Goal: Information Seeking & Learning: Learn about a topic

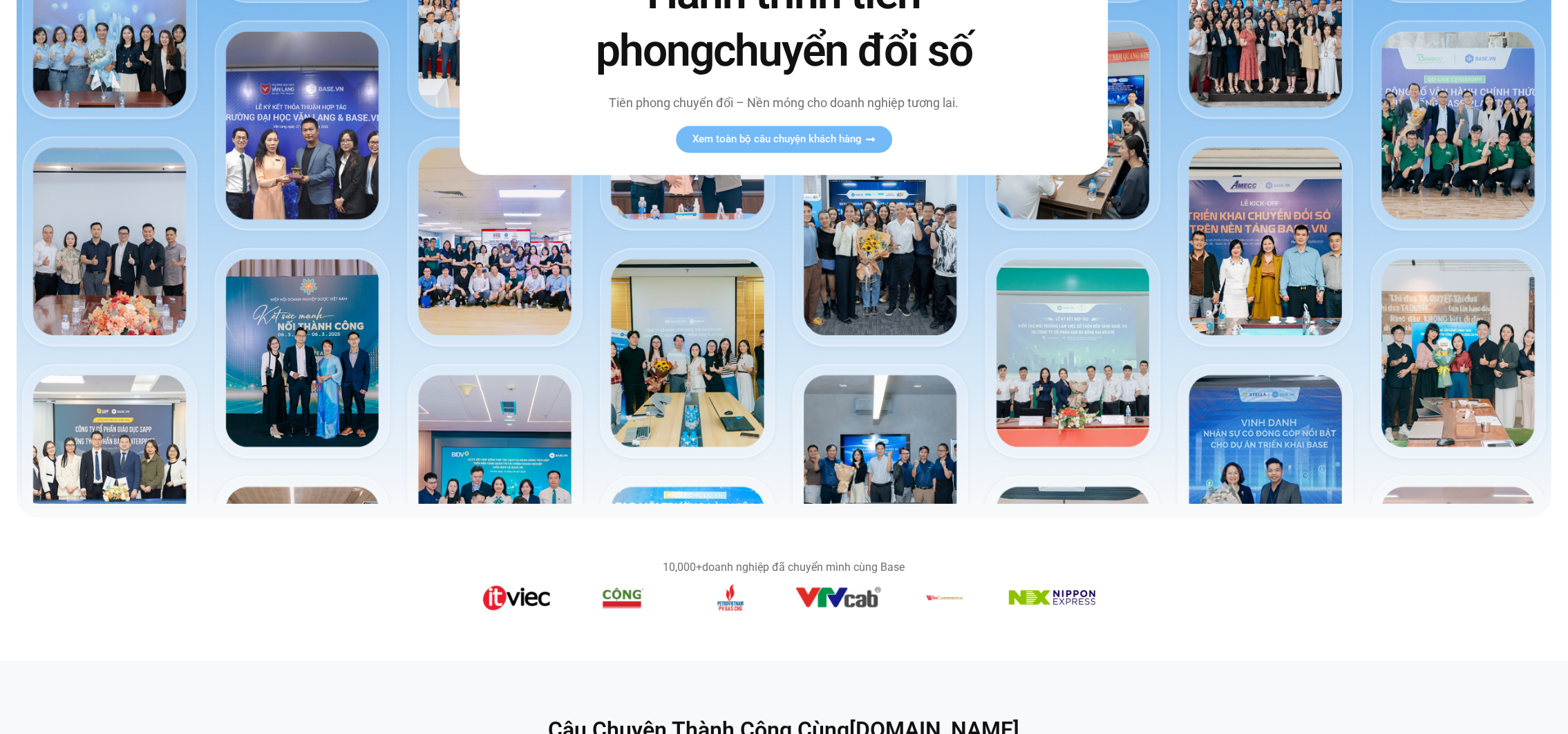
scroll to position [353, 0]
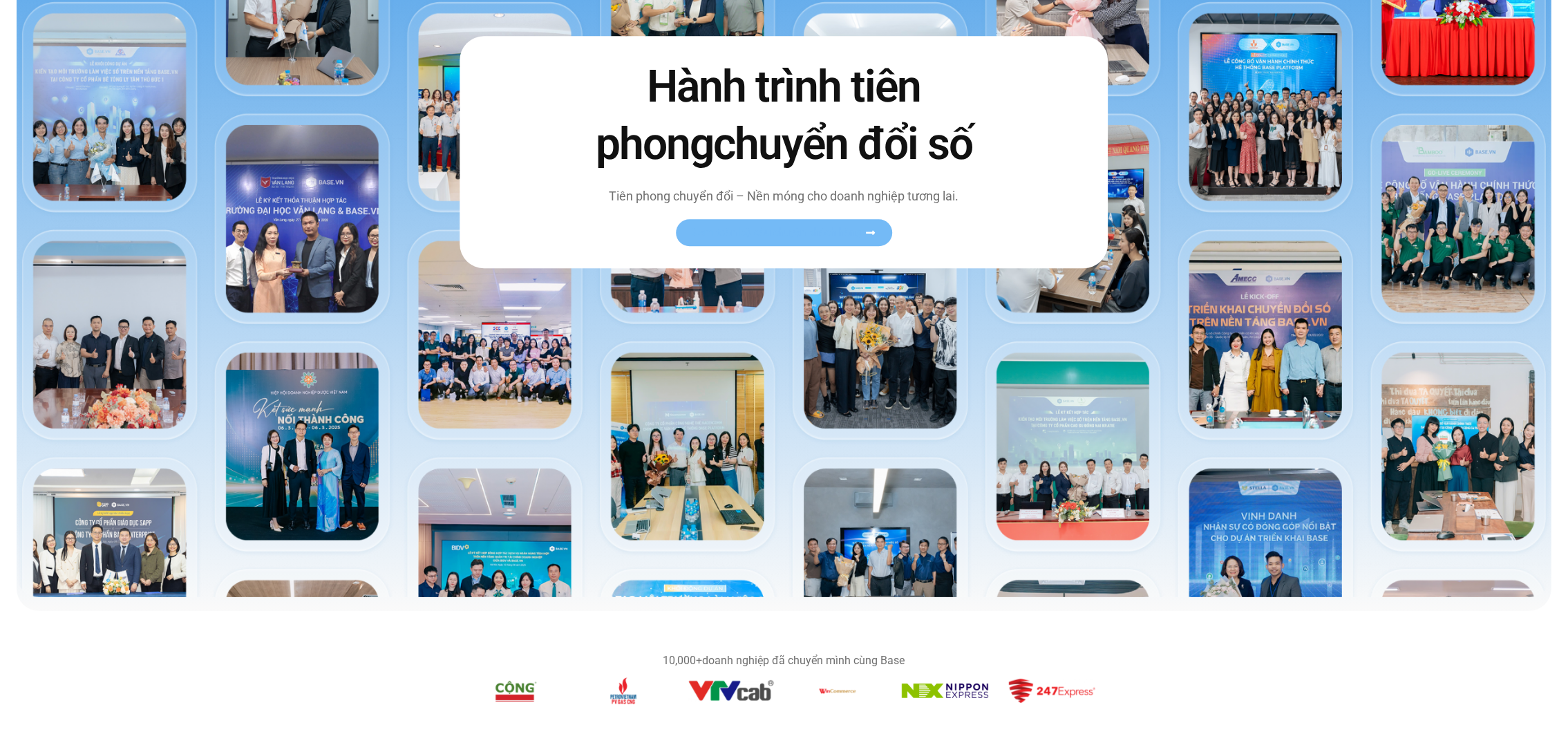
click at [780, 228] on span "Xem toàn bộ câu chuyện khách hàng" at bounding box center [777, 232] width 169 height 10
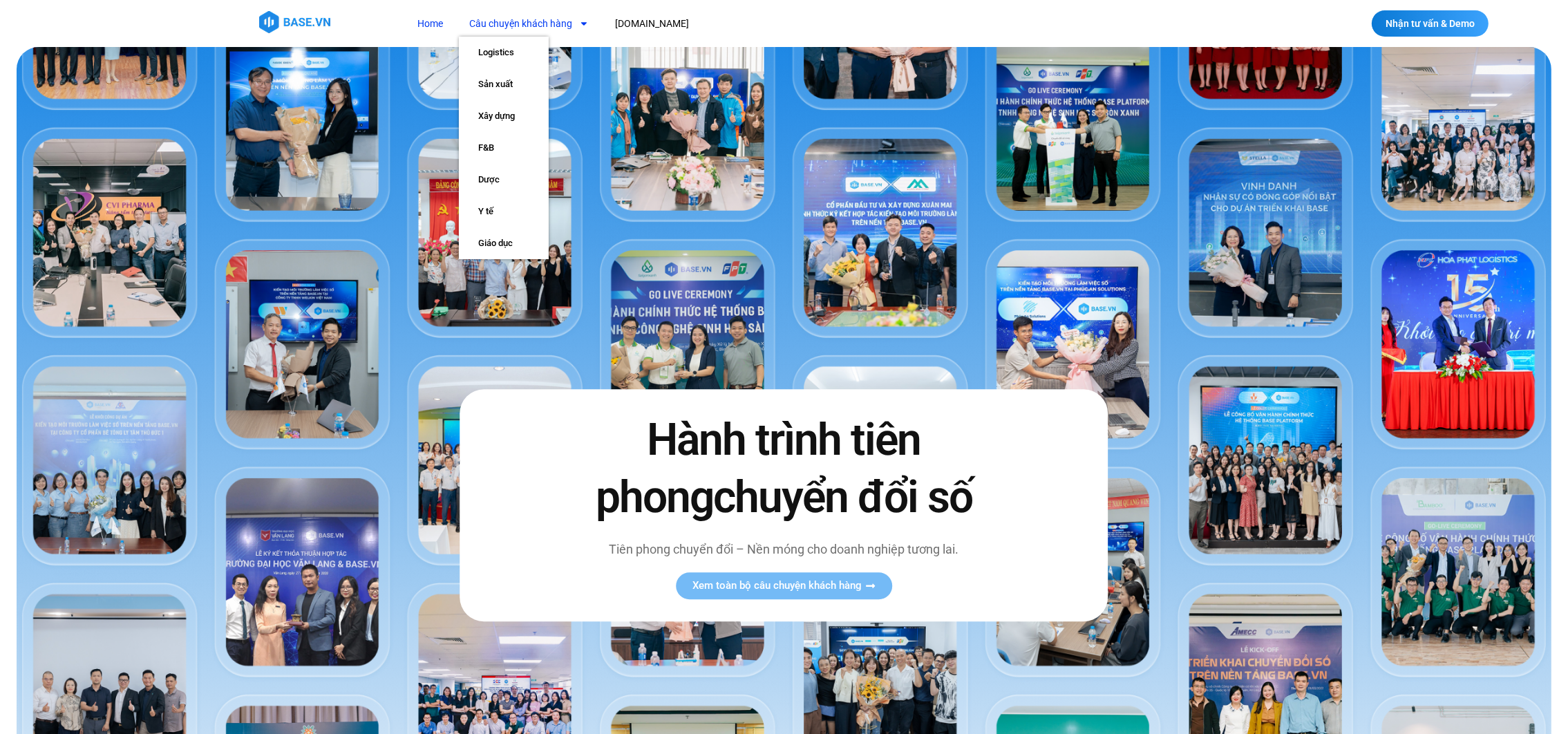
click at [573, 27] on span "Menu" at bounding box center [580, 23] width 16 height 23
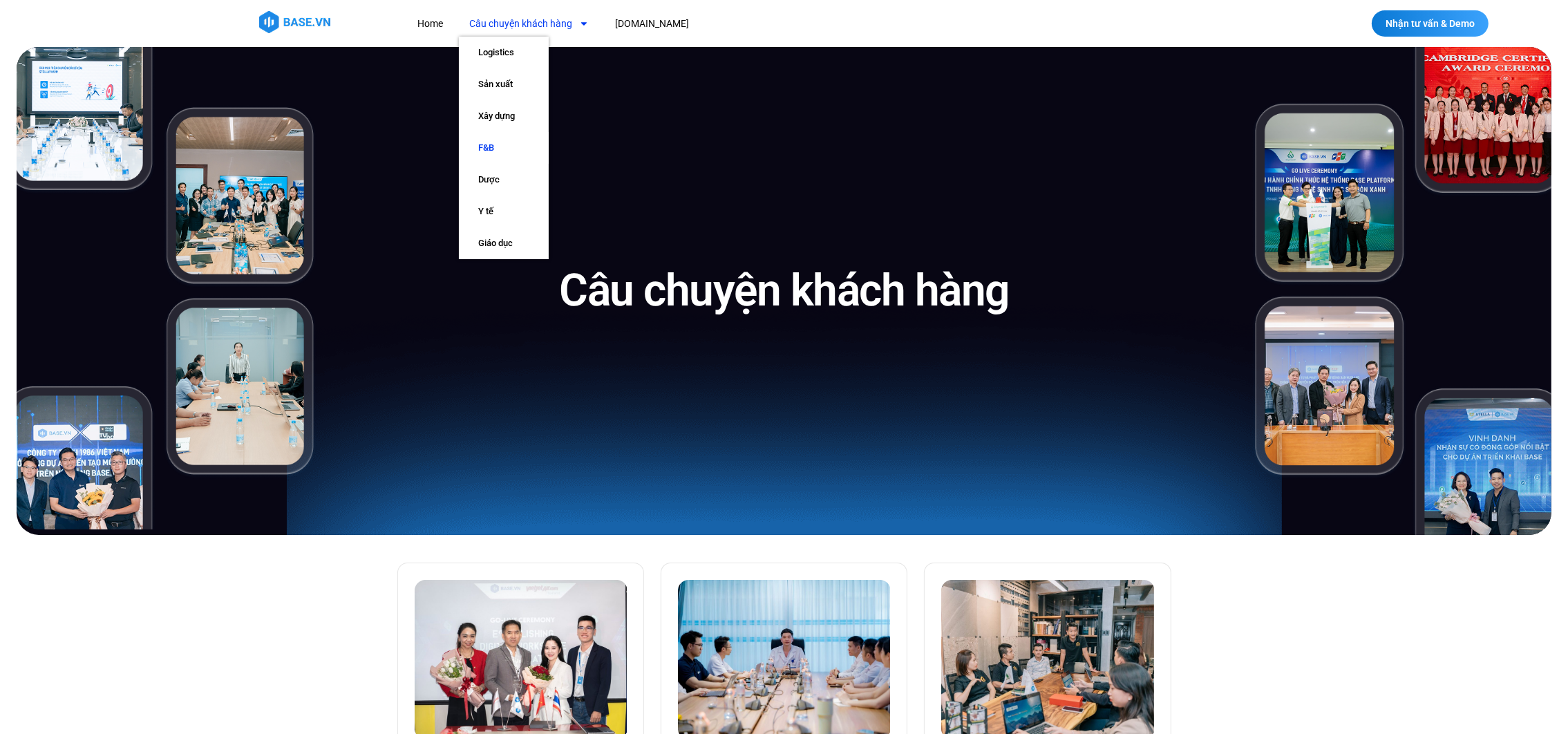
click at [490, 149] on link "F&B" at bounding box center [503, 147] width 90 height 32
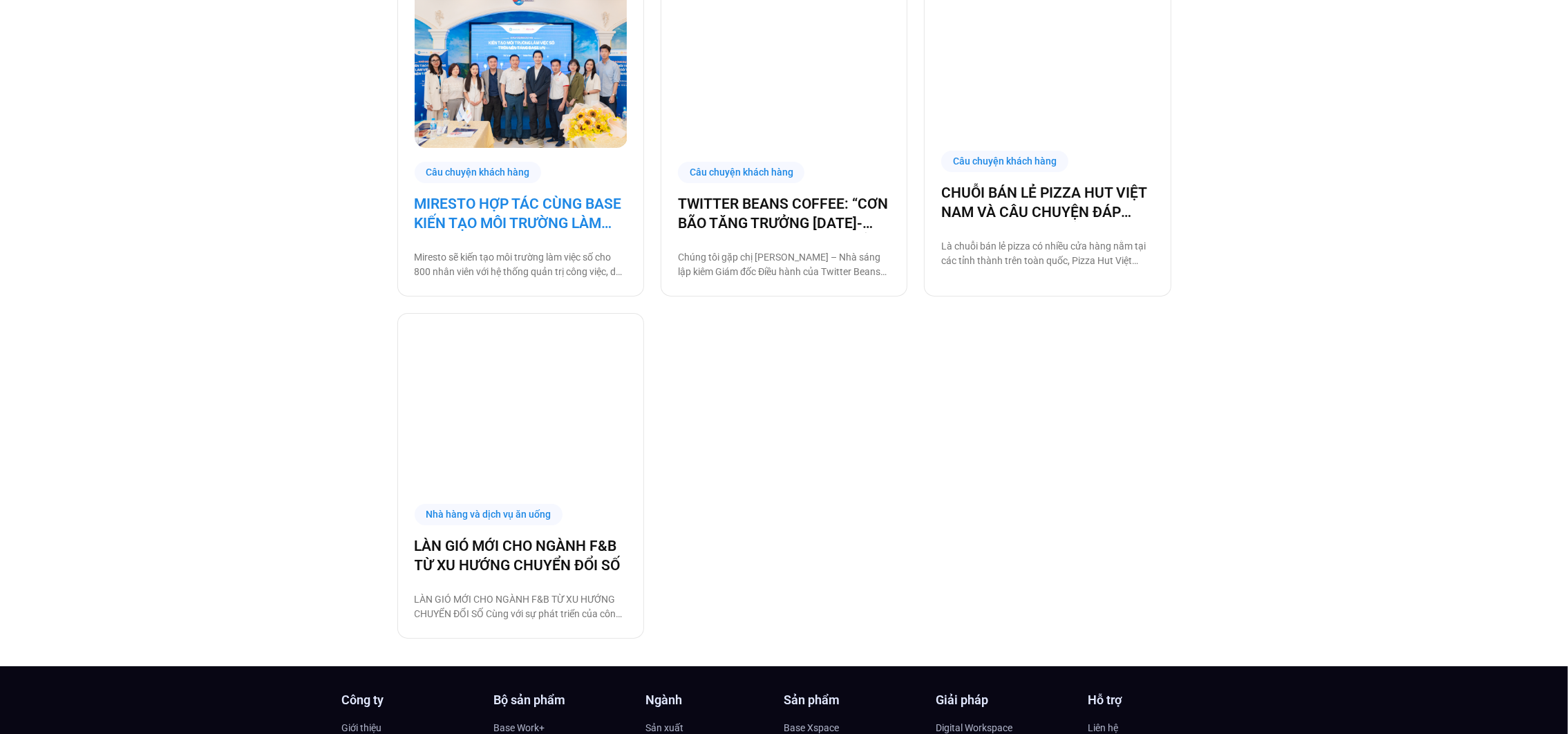
scroll to position [935, 0]
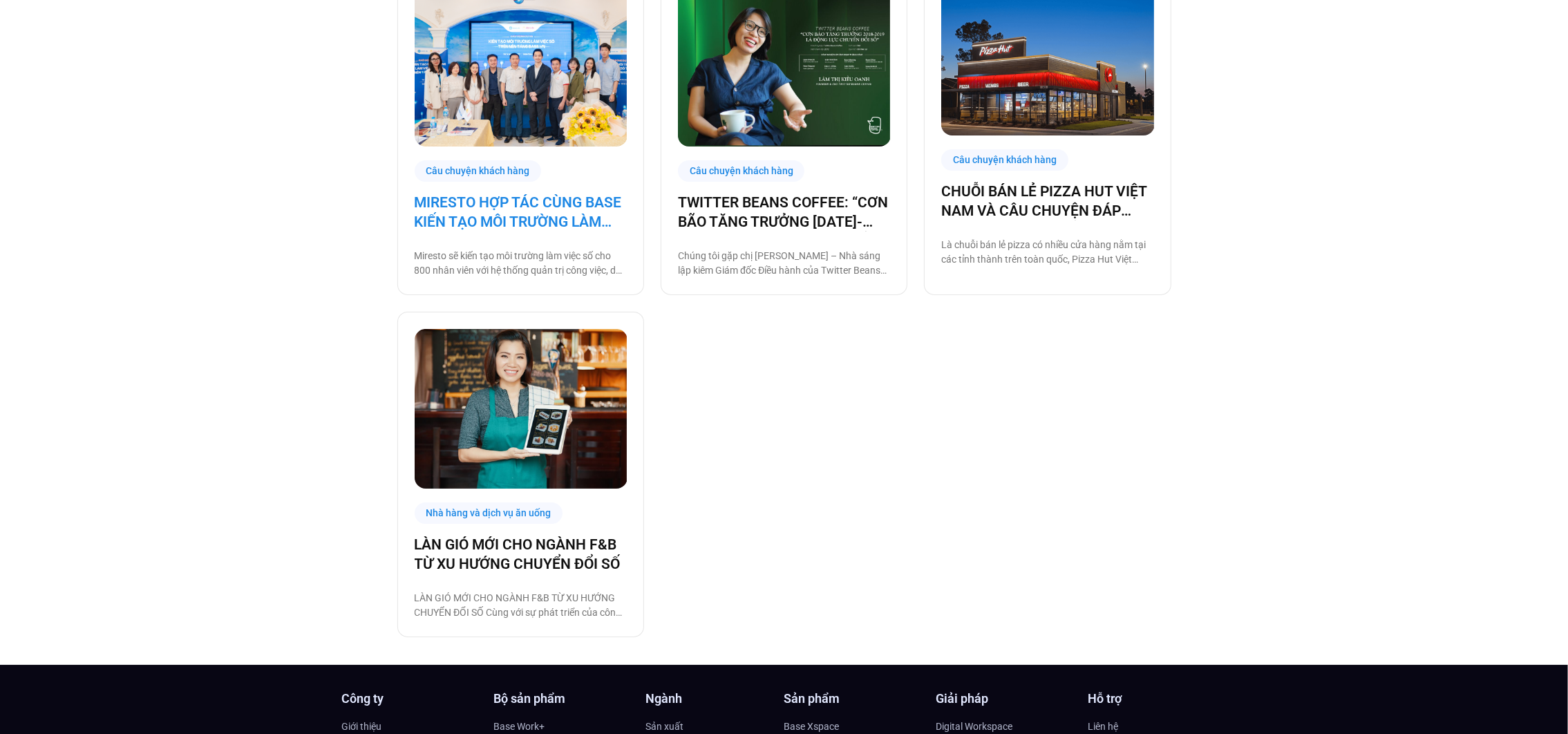
click at [494, 221] on link "MIRESTO HỢP TÁC CÙNG BASE KIẾN TẠO MÔI TRƯỜNG LÀM VIỆC SỐ" at bounding box center [520, 213] width 212 height 39
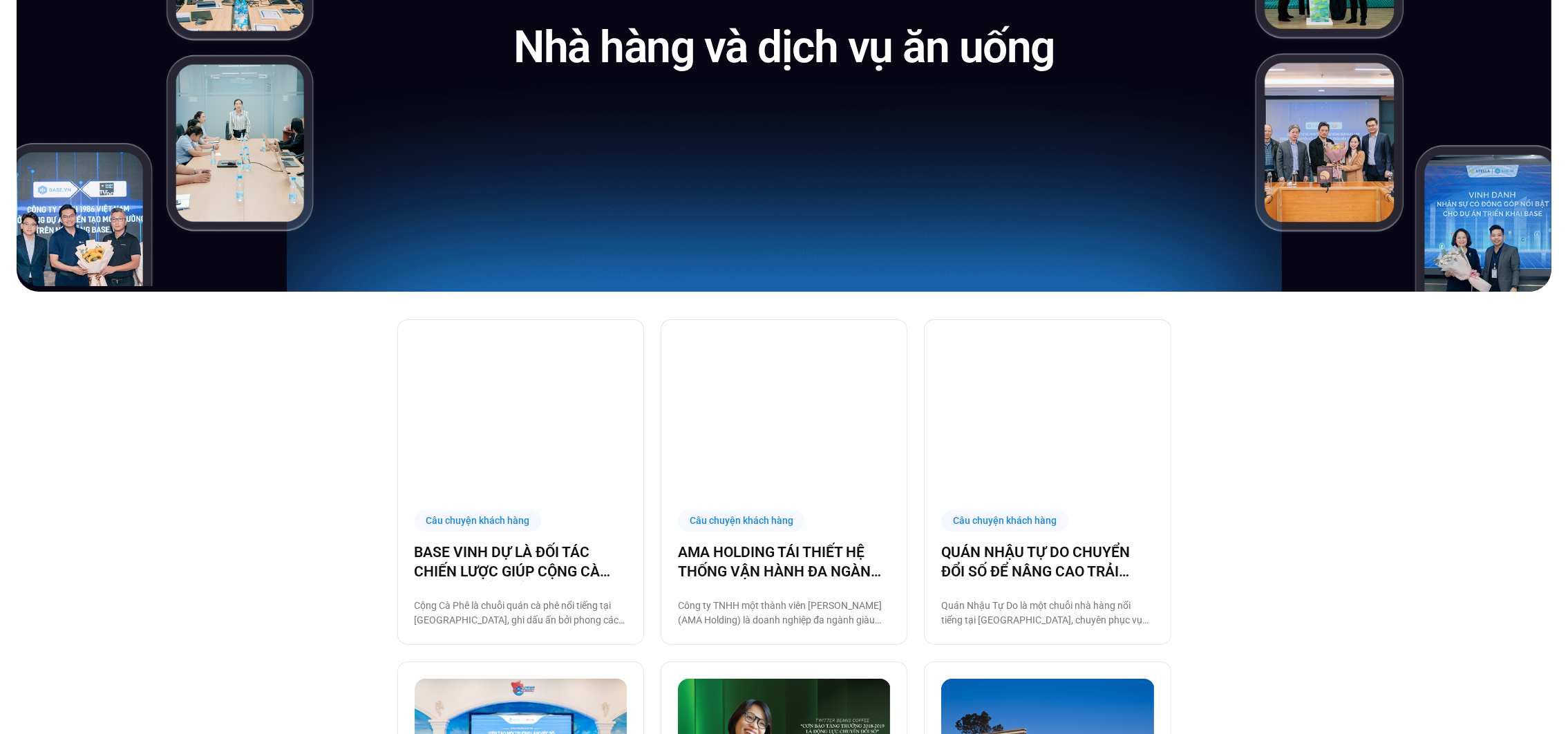
scroll to position [0, 0]
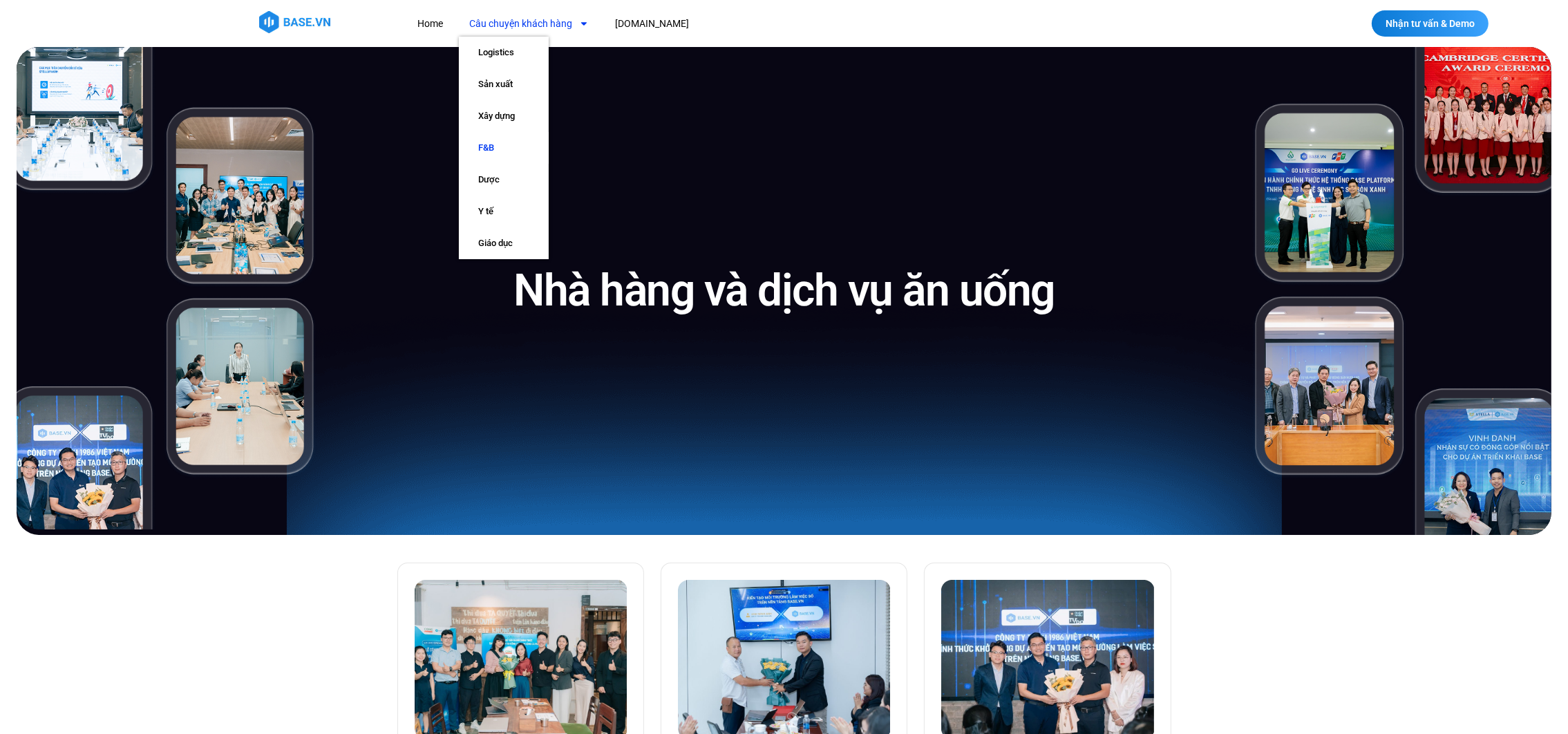
click at [487, 15] on link "Câu chuyện khách hàng" at bounding box center [529, 23] width 140 height 26
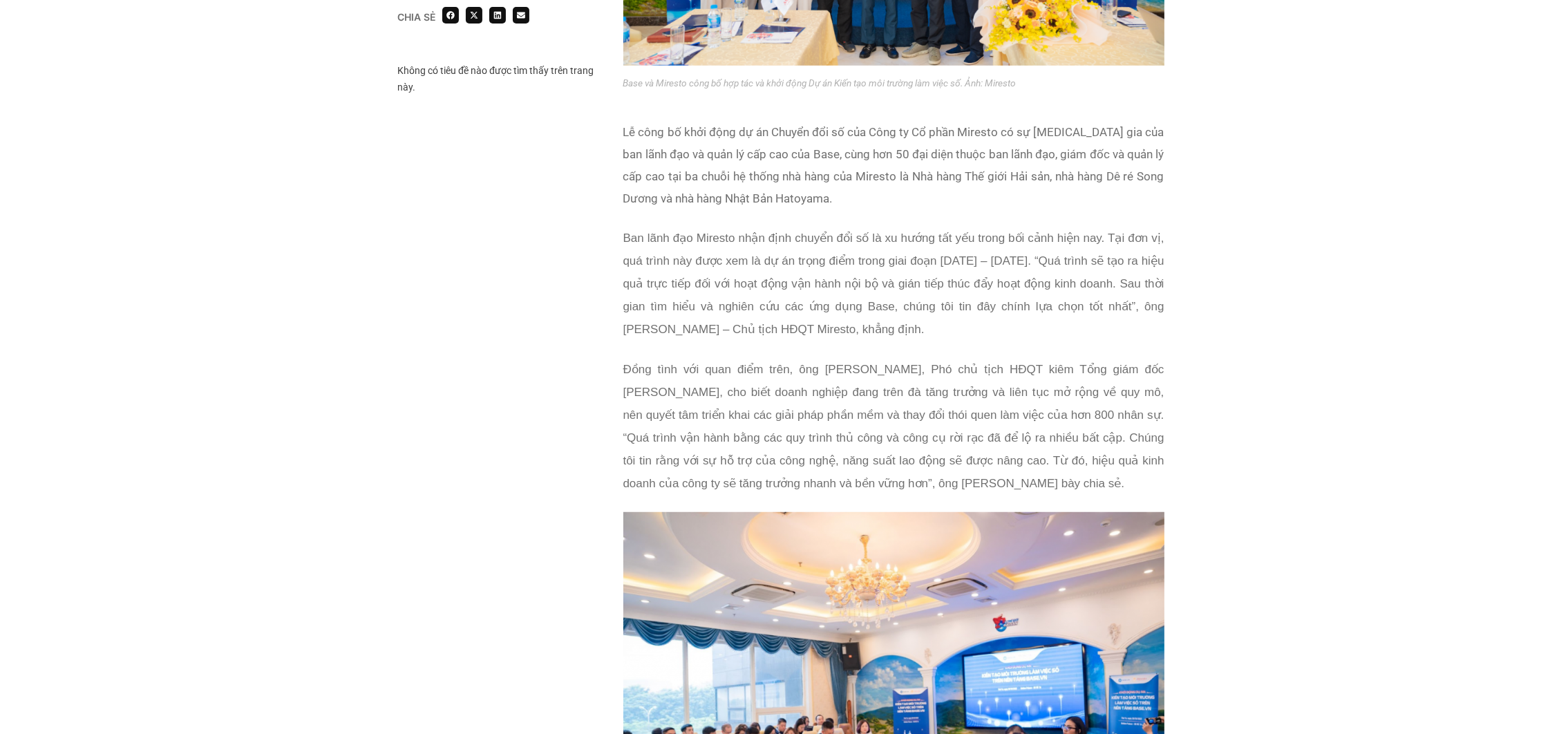
scroll to position [1393, 0]
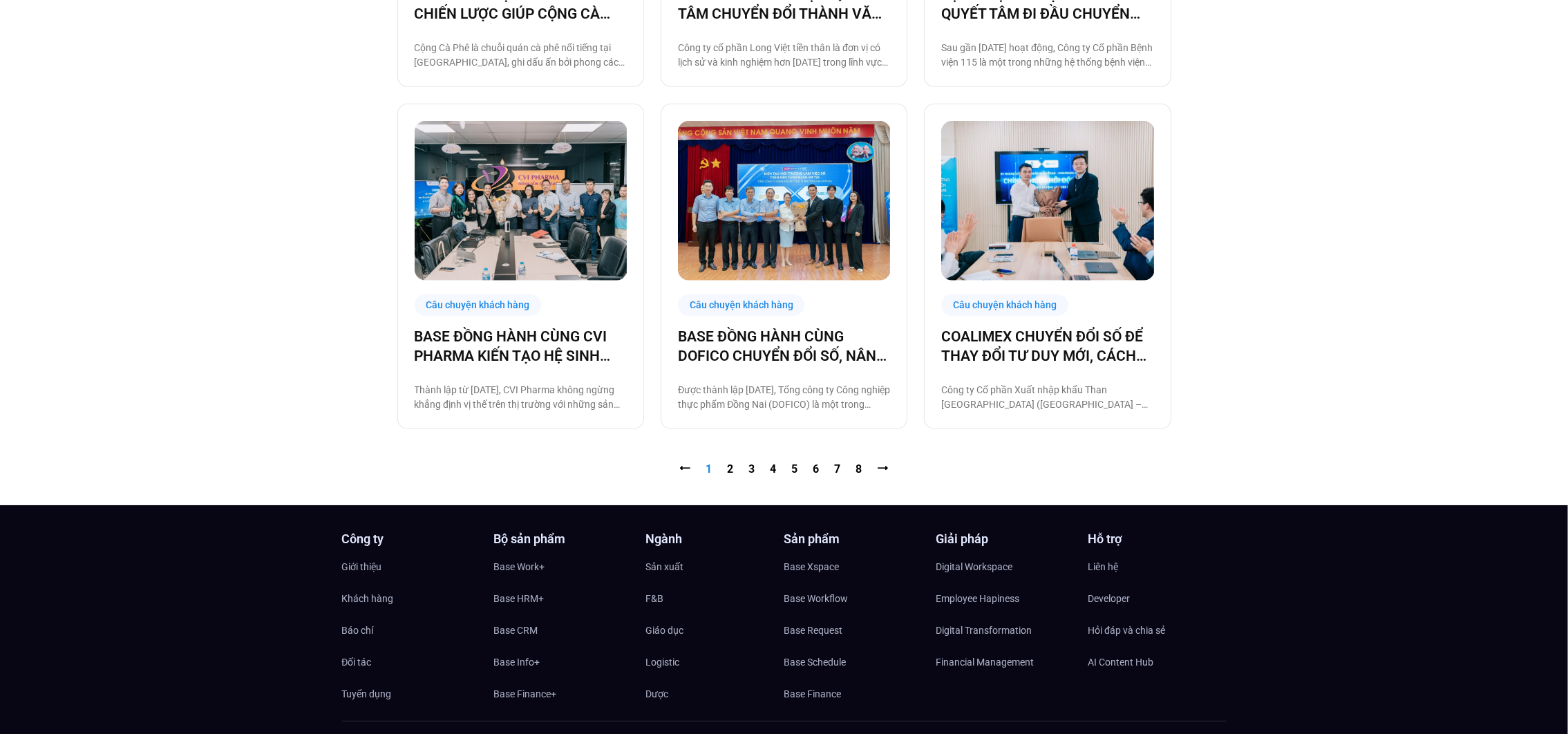
scroll to position [1496, 0]
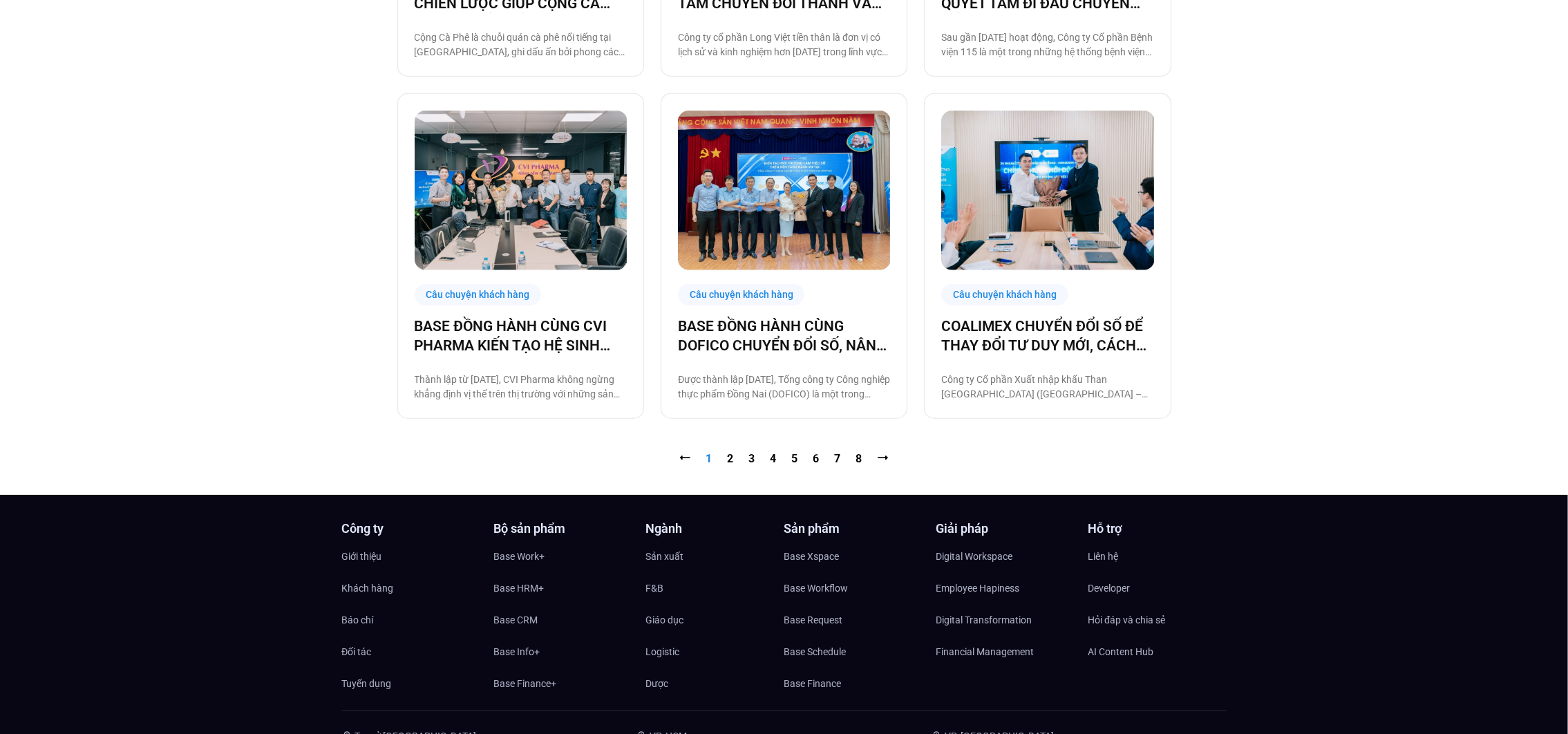
click at [738, 454] on nav "⭠ Trang 1 Trang 2 Trang 3 Trang 4 Trang 5 Trang 6 Trang 7 Trang 8 ⭢" at bounding box center [784, 458] width 774 height 16
click at [724, 460] on nav "⭠ Trang 1 Trang 2 Trang 3 Trang 4 Trang 5 Trang 6 Trang 7 Trang 8 ⭢" at bounding box center [784, 458] width 774 height 16
click at [728, 460] on link "Trang 2" at bounding box center [731, 458] width 6 height 13
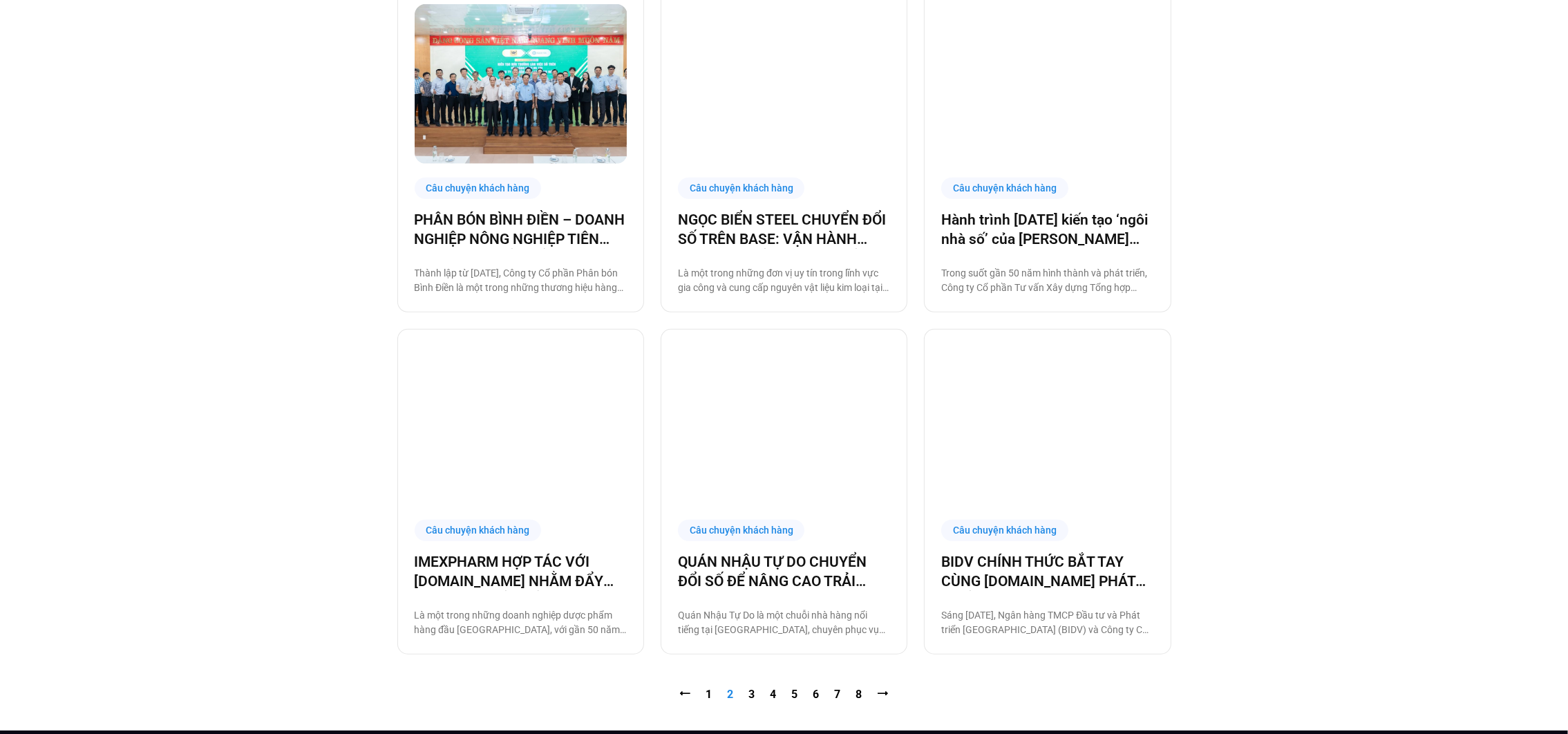
scroll to position [1276, 0]
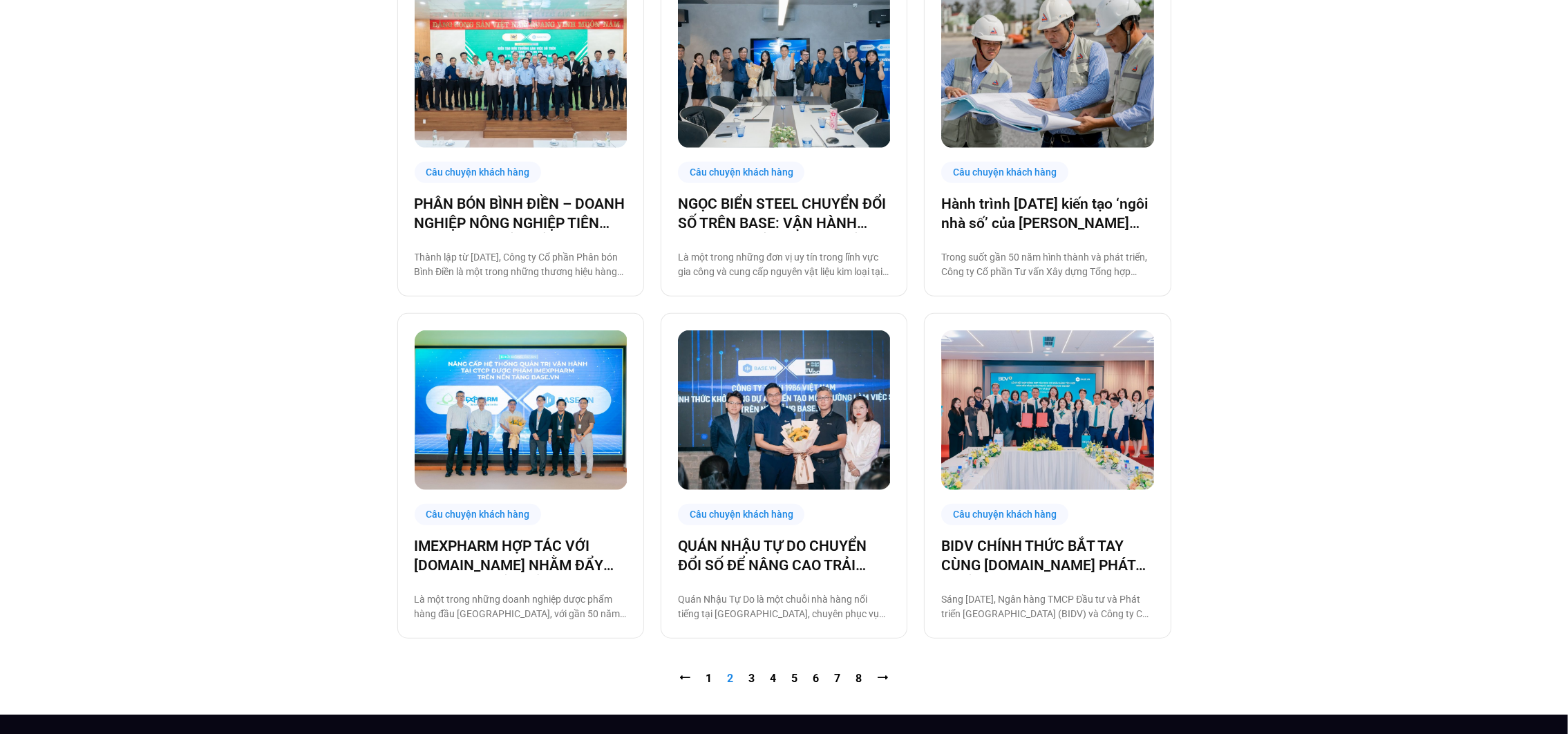
click at [748, 671] on nav "⭠ Trang 1 Trang 2 Trang 3 Trang 4 Trang 5 Trang 6 Trang 7 Trang 8 ⭢" at bounding box center [784, 679] width 774 height 16
click at [749, 681] on link "Trang 3" at bounding box center [752, 678] width 6 height 13
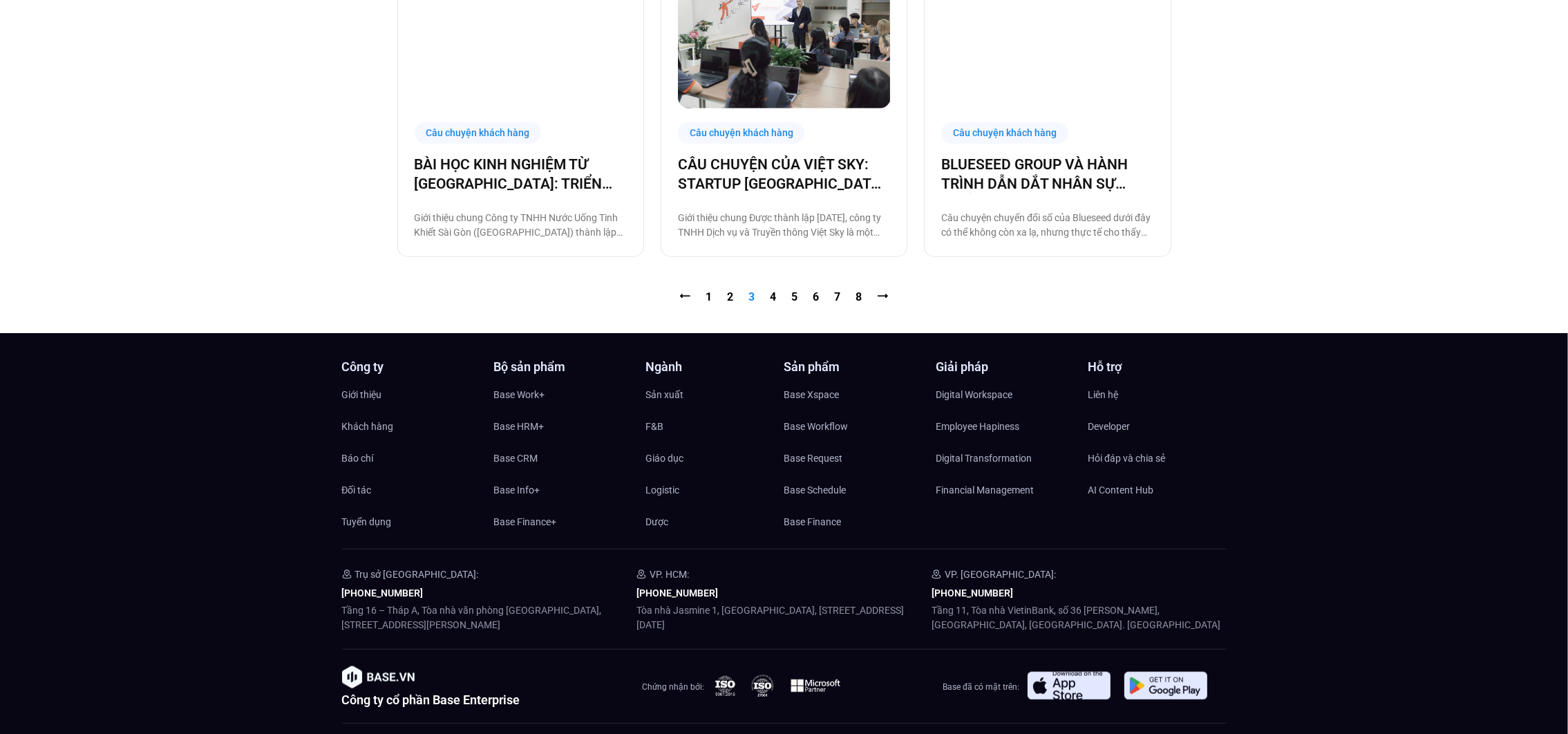
scroll to position [1713, 0]
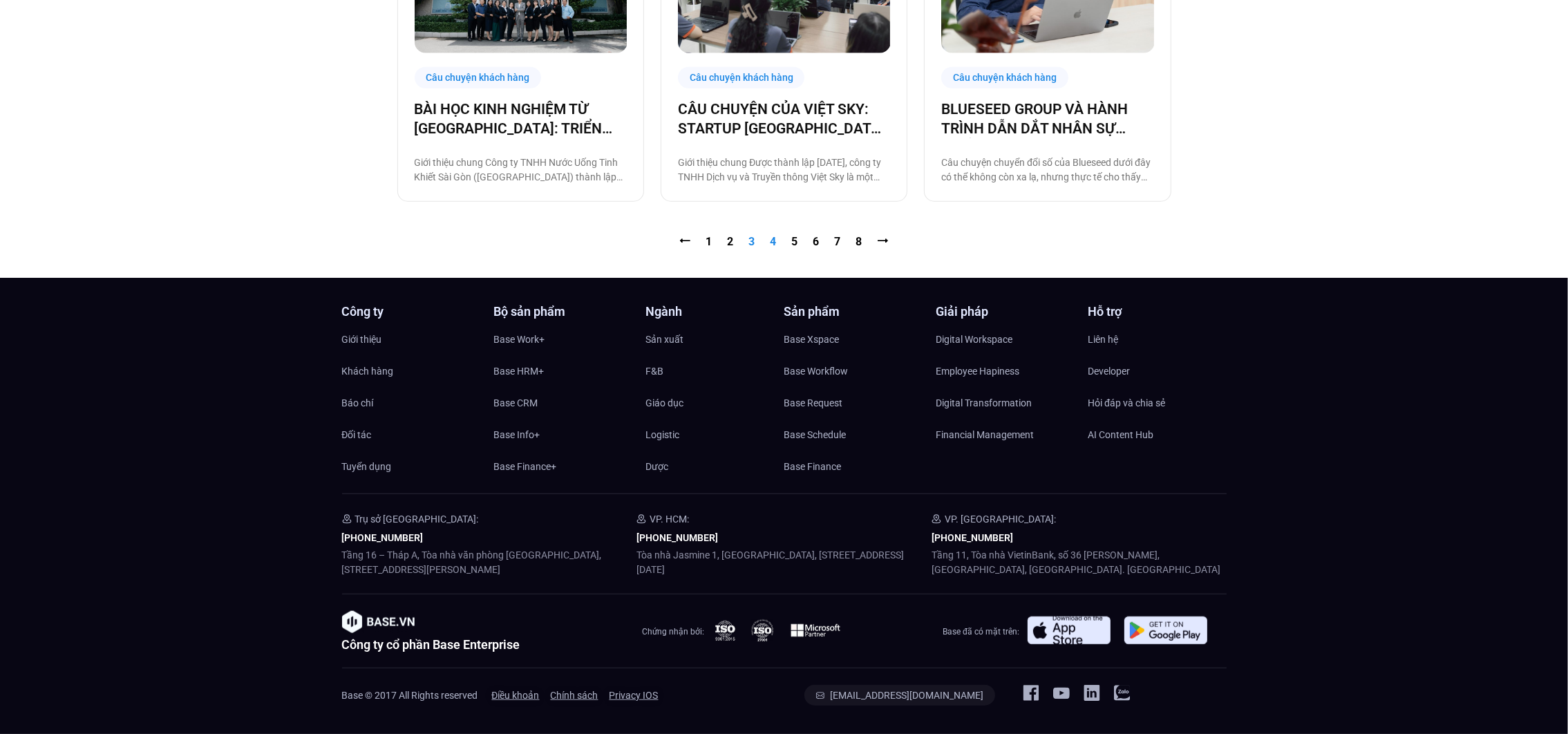
click at [775, 242] on link "Trang 4" at bounding box center [773, 242] width 6 height 13
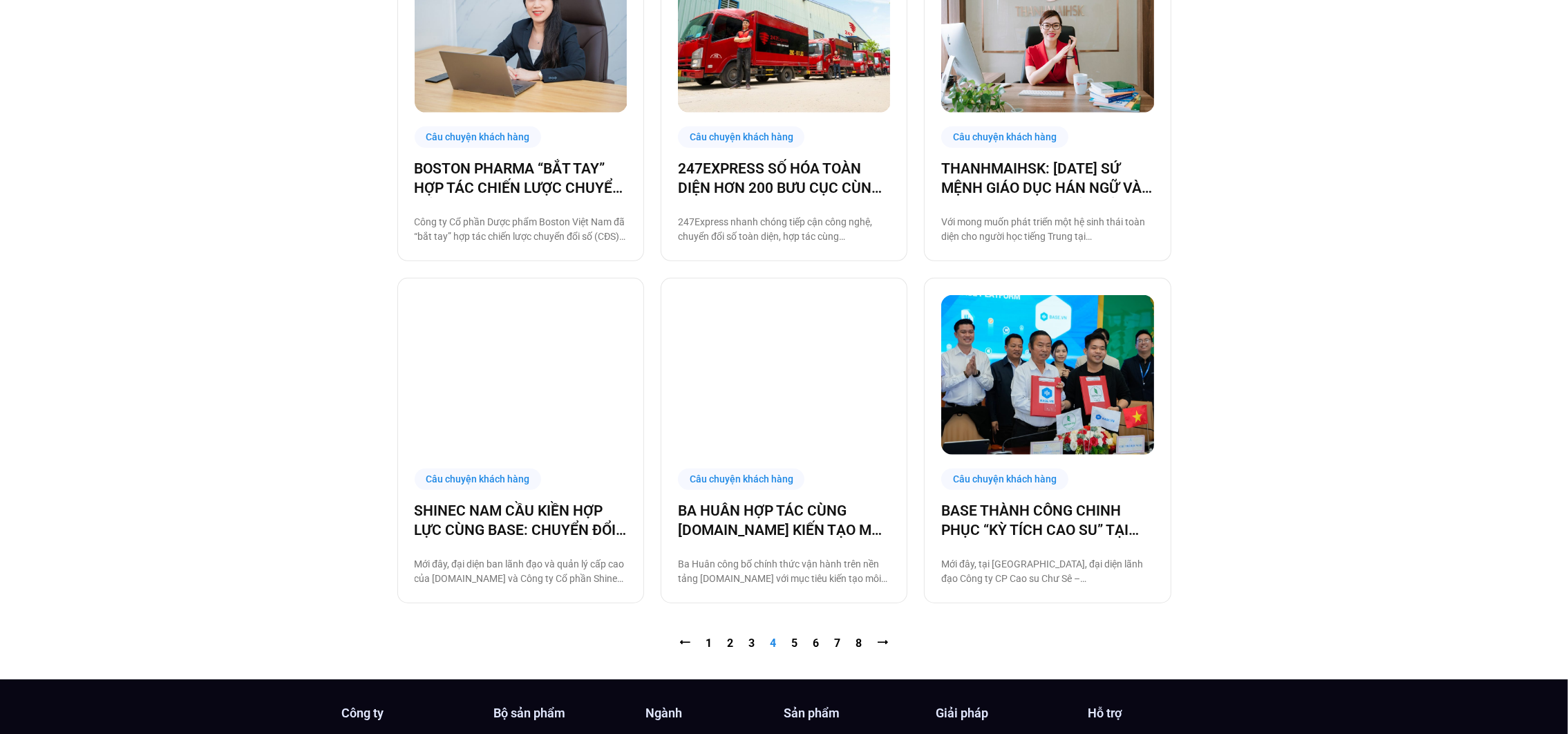
scroll to position [1328, 0]
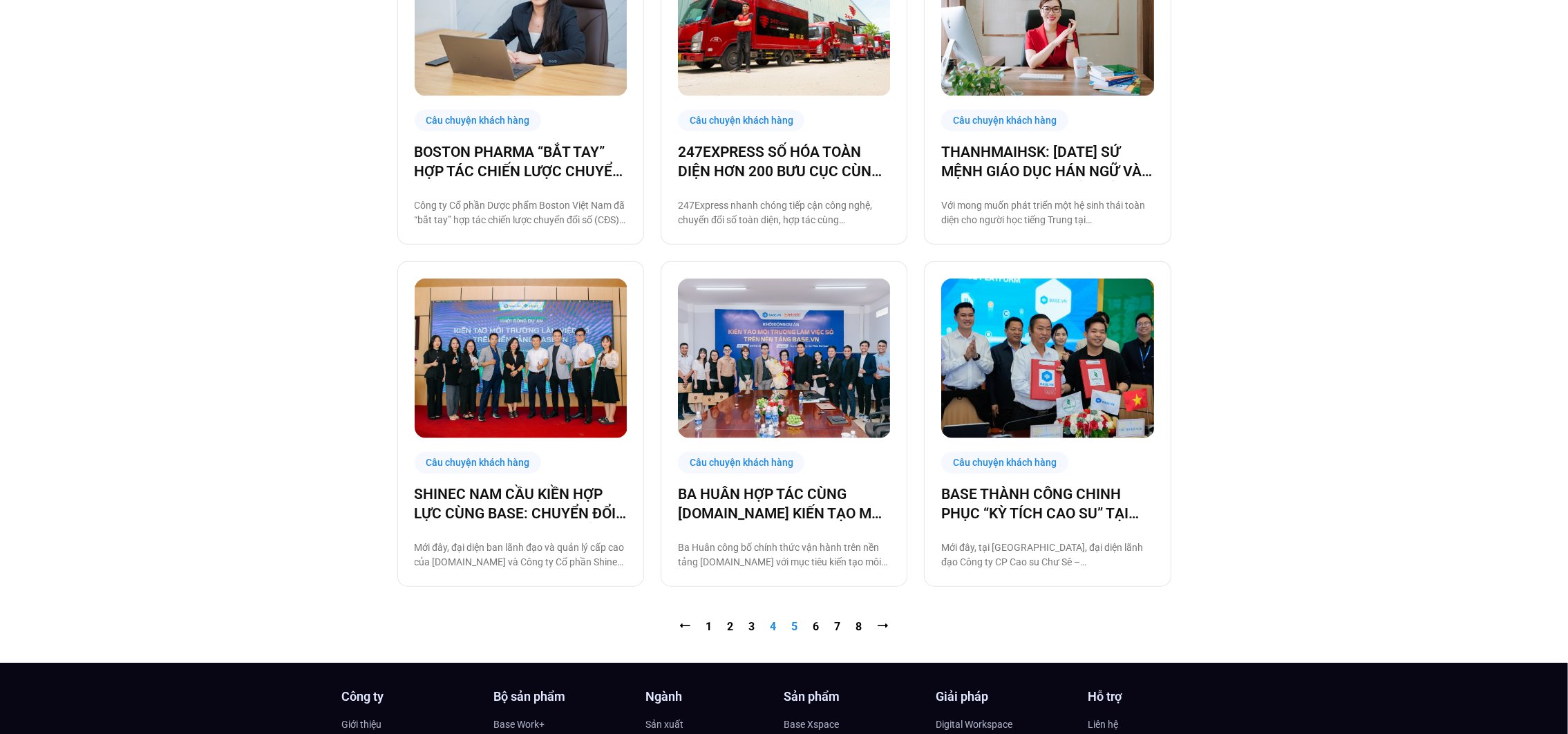
click at [795, 628] on link "Trang 5" at bounding box center [795, 626] width 6 height 13
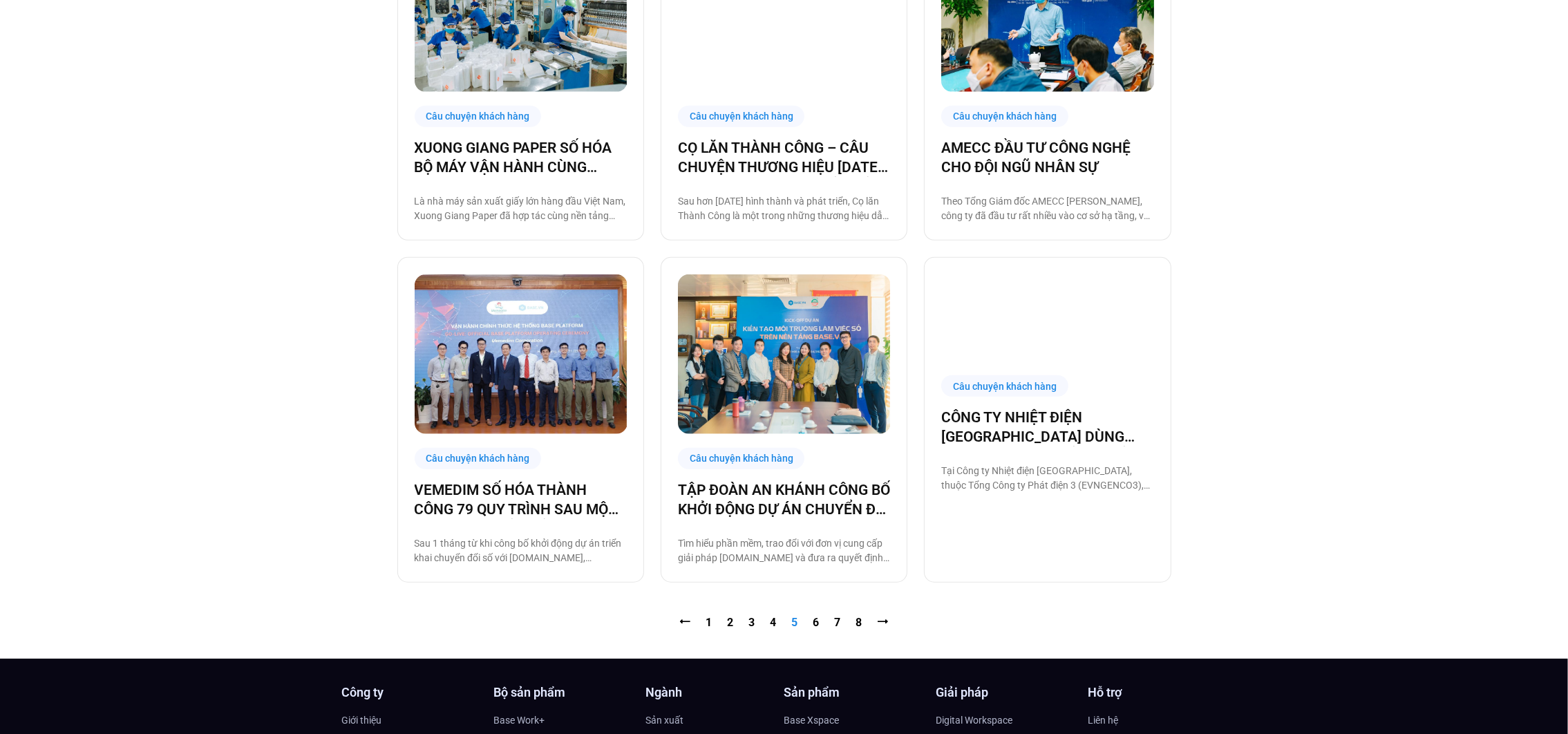
scroll to position [1332, 0]
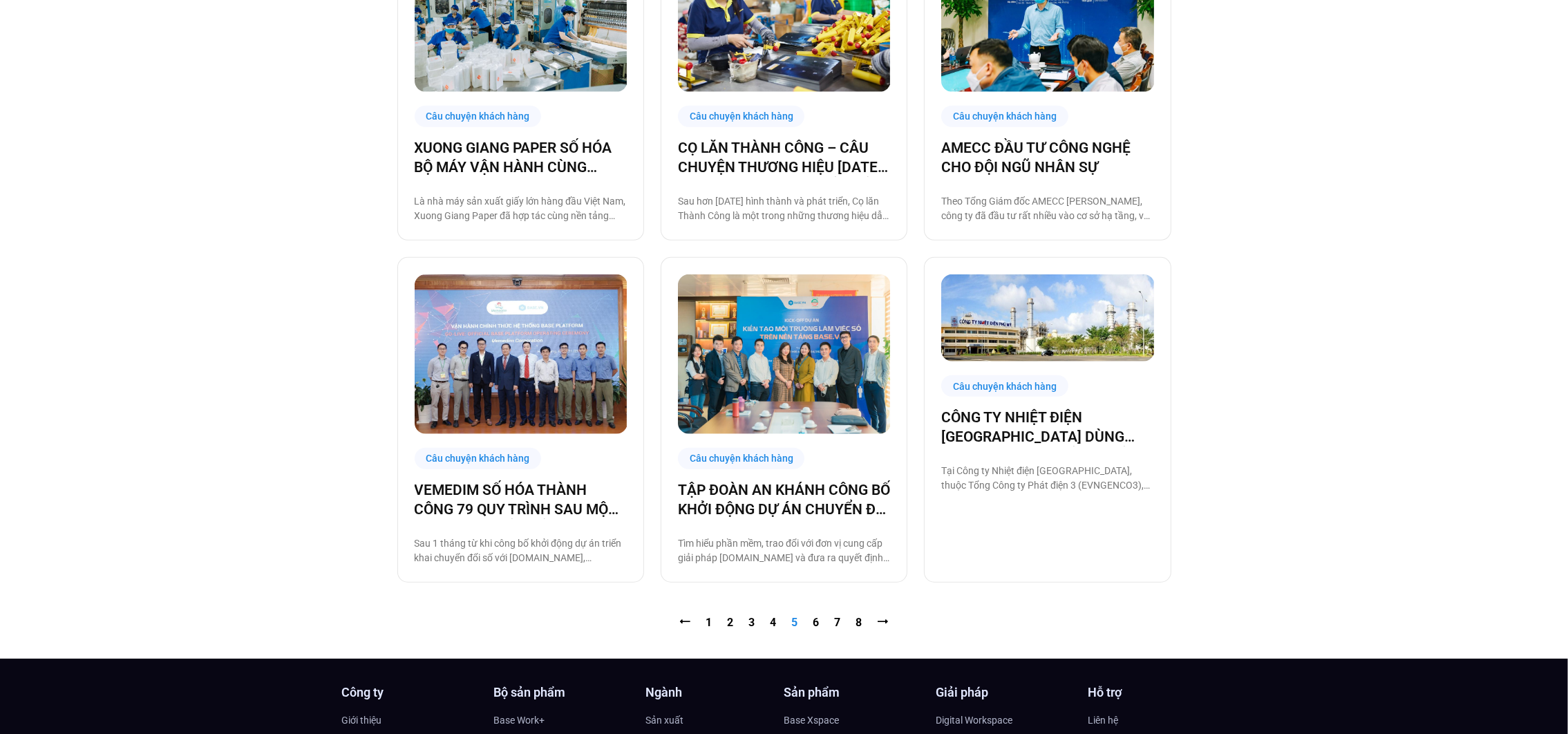
click at [811, 622] on nav "⭠ Trang 1 Trang 2 Trang 3 Trang 4 Trang 5 Trang 6 Trang 7 Trang 8 ⭢" at bounding box center [784, 623] width 774 height 16
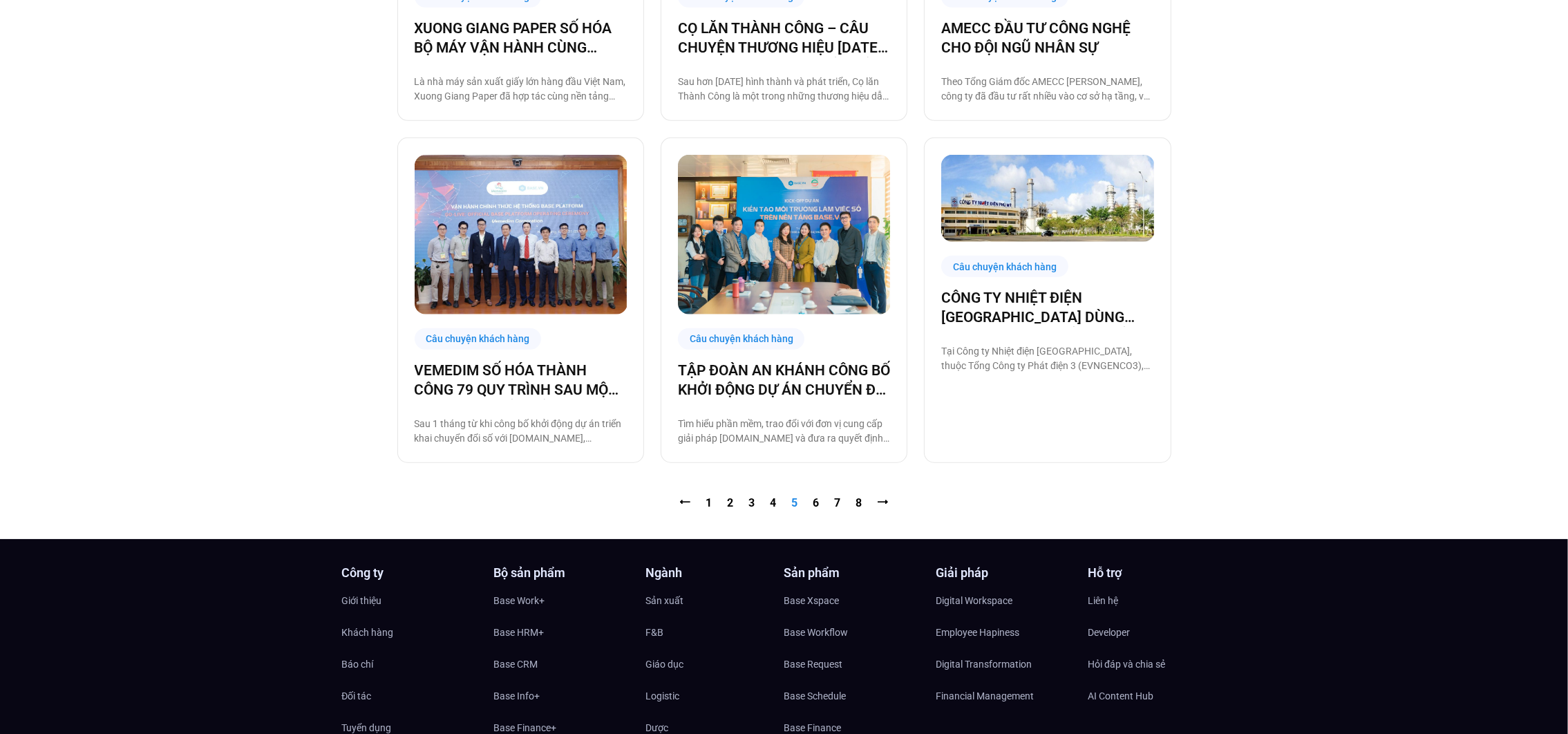
scroll to position [1469, 0]
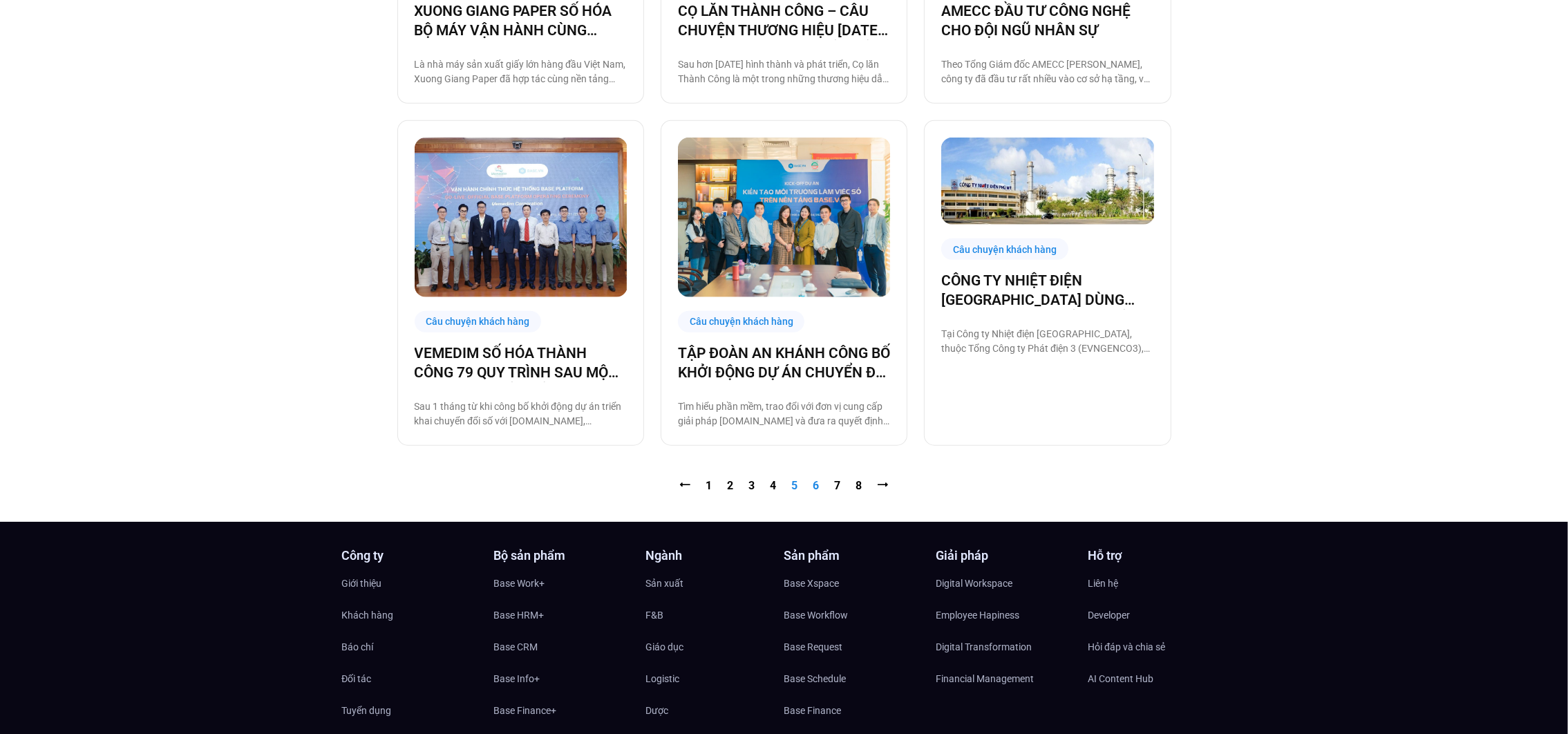
click at [816, 488] on link "Trang 6" at bounding box center [816, 485] width 6 height 13
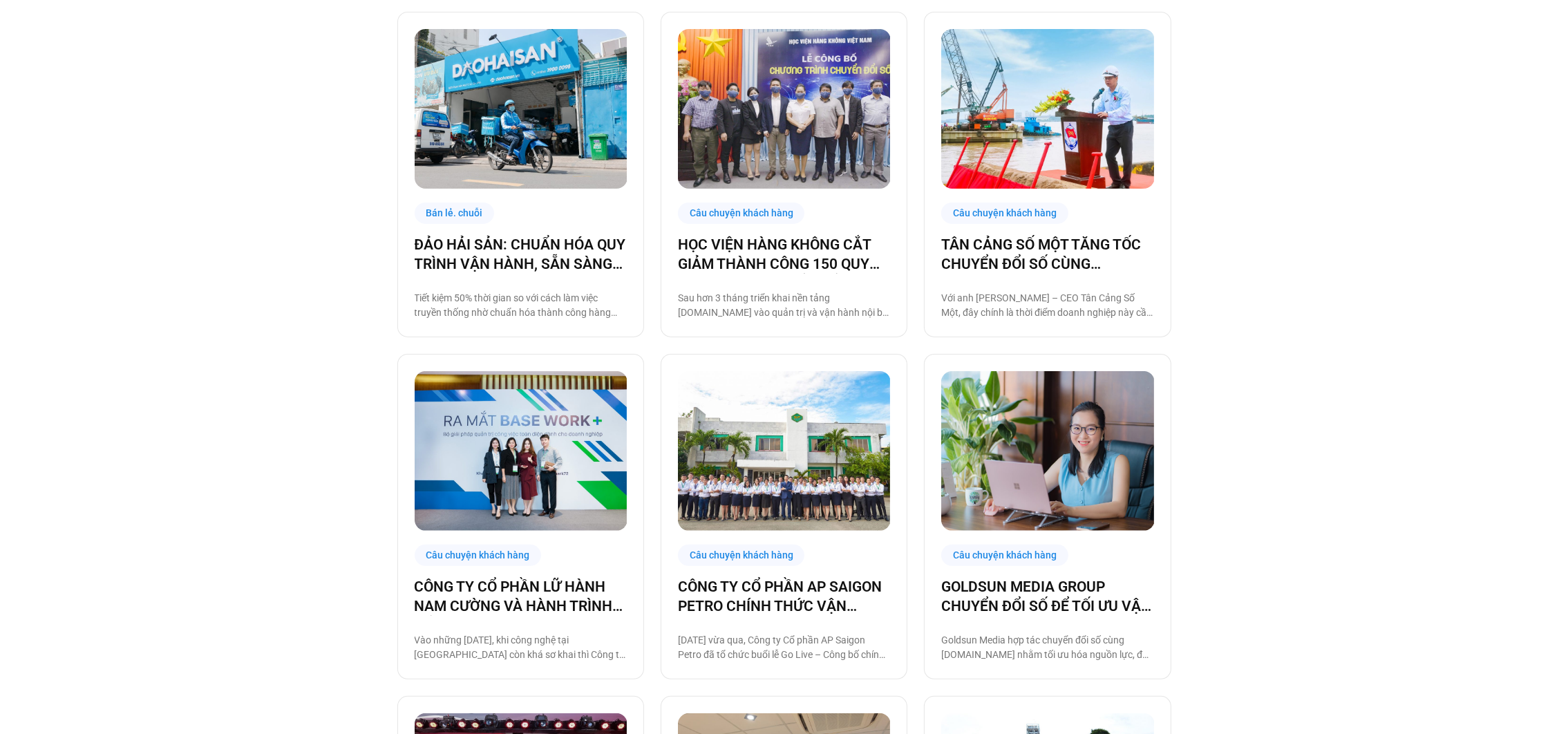
scroll to position [550, 0]
click at [551, 245] on link "ĐẢO HẢI SẢN: CHUẨN HÓA QUY TRÌNH VẬN HÀNH, SẴN SÀNG TĂNG TRƯỞNG NHANH" at bounding box center [520, 256] width 212 height 39
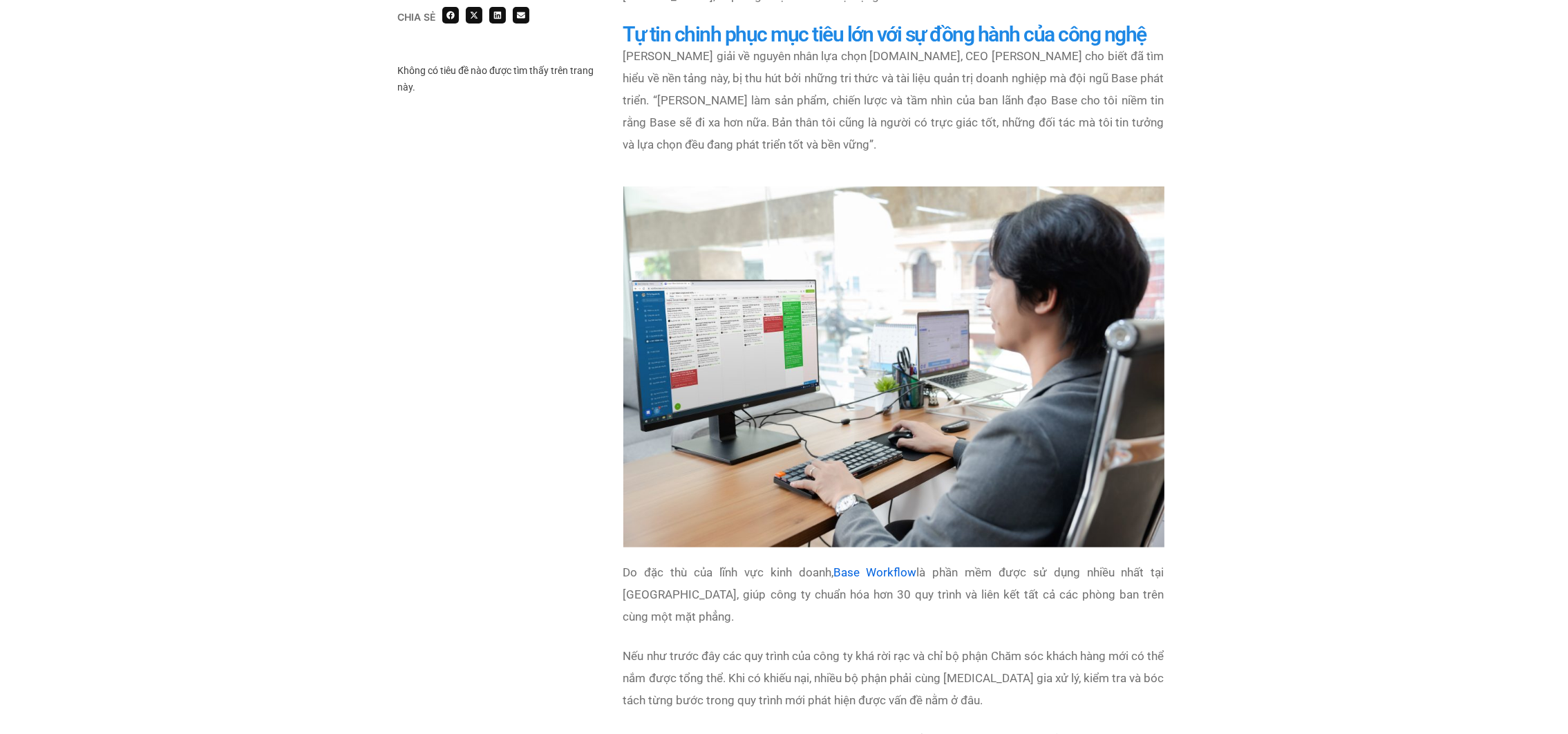
scroll to position [1396, 0]
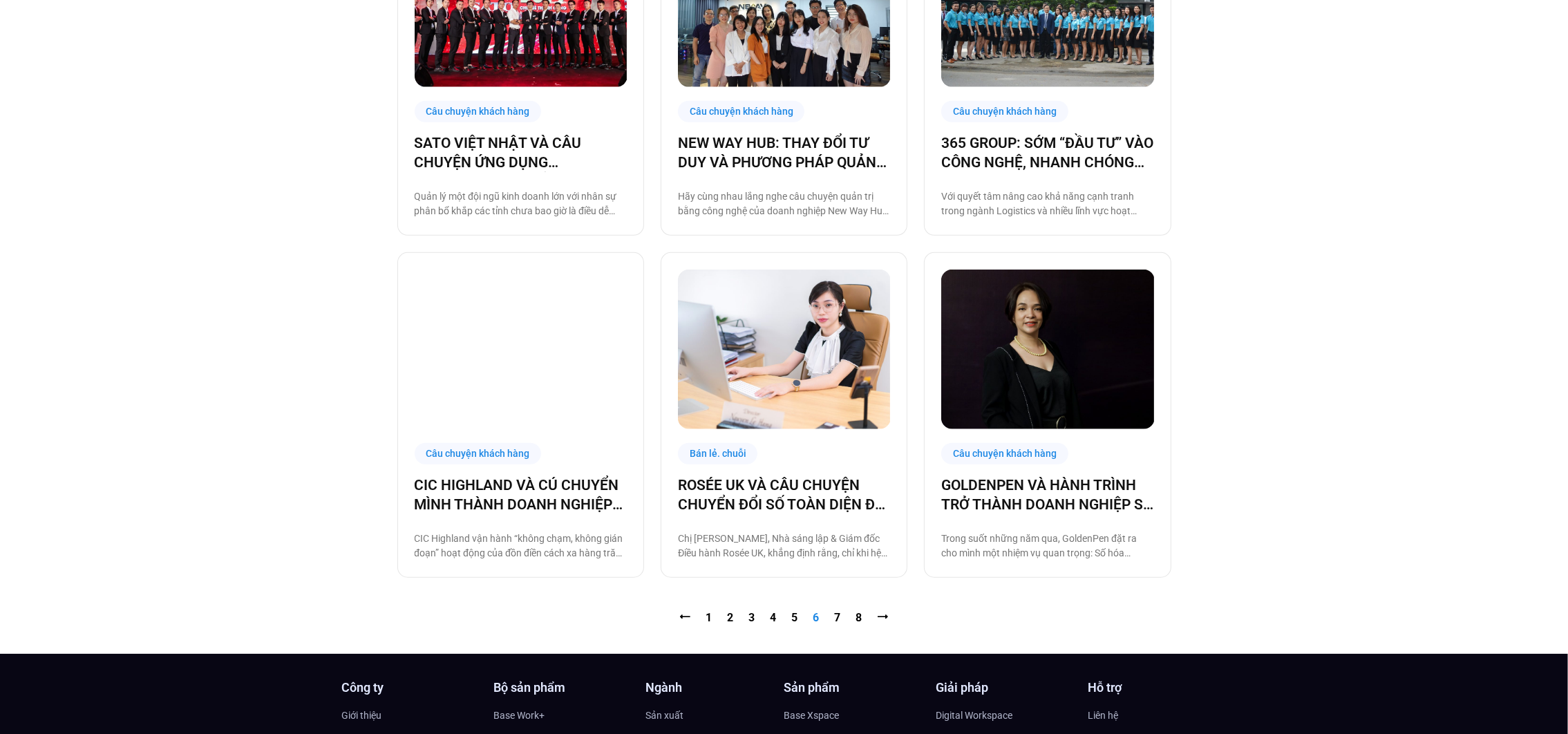
scroll to position [1347, 0]
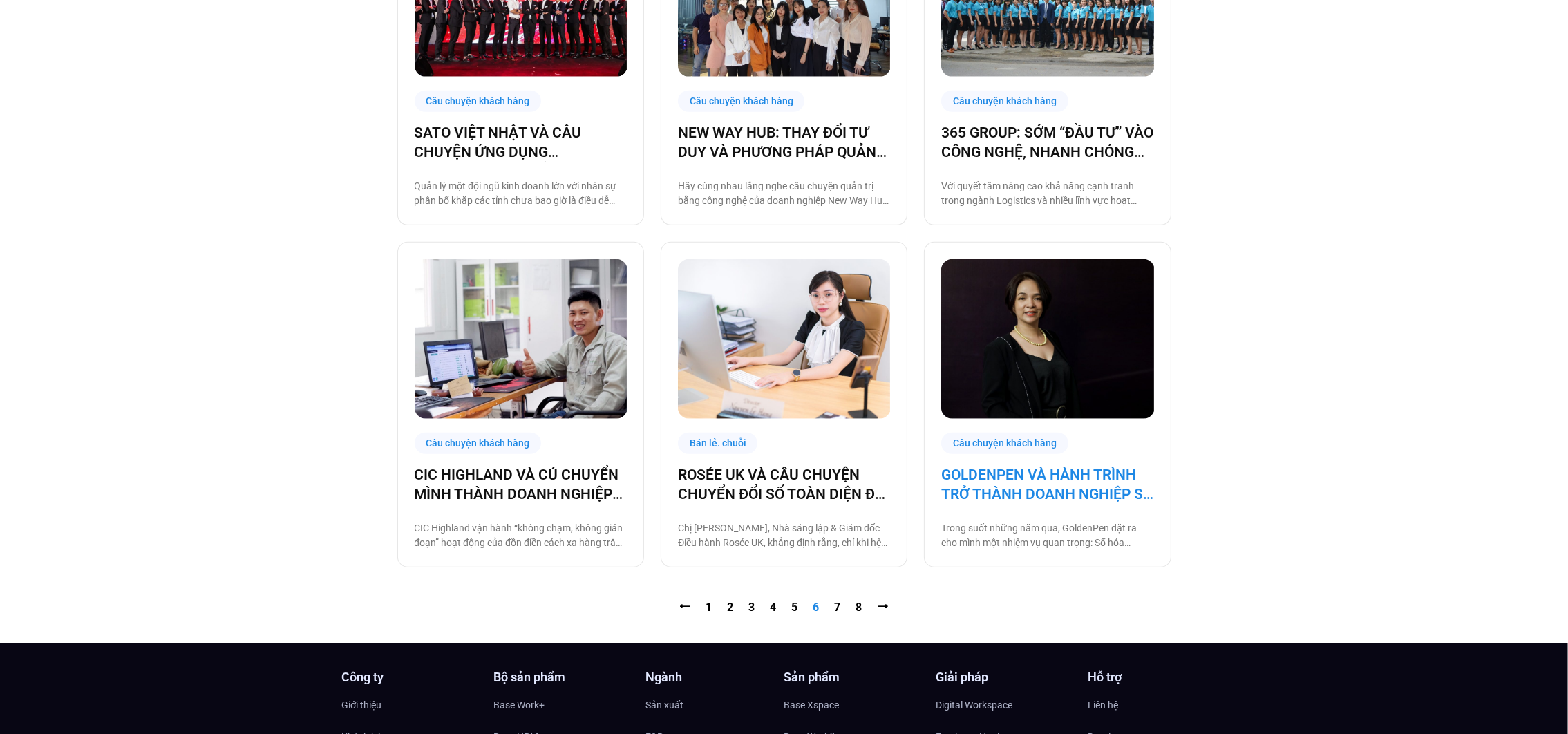
click at [1038, 492] on link "GOLDENPEN VÀ HÀNH TRÌNH TRỞ THÀNH DOANH NGHIỆP SỐ CÙNG [DOMAIN_NAME]" at bounding box center [1047, 485] width 212 height 39
click at [834, 604] on nav "⭠ Trang 1 Trang 2 Trang 3 Trang 4 Trang 5 Trang 6 Trang 7 Trang 8 ⭢" at bounding box center [784, 607] width 774 height 16
click at [837, 608] on link "Trang 7" at bounding box center [838, 607] width 6 height 13
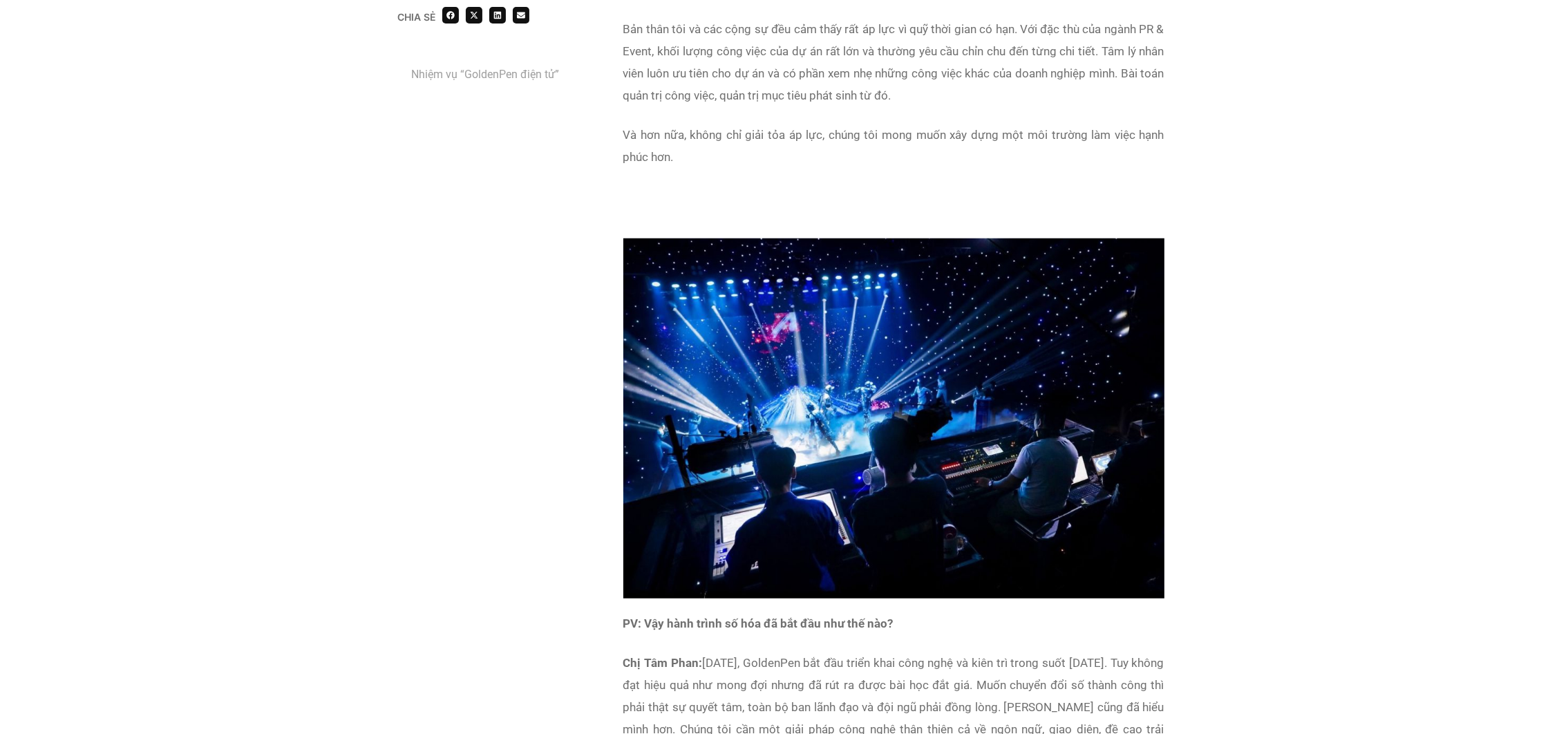
scroll to position [1570, 0]
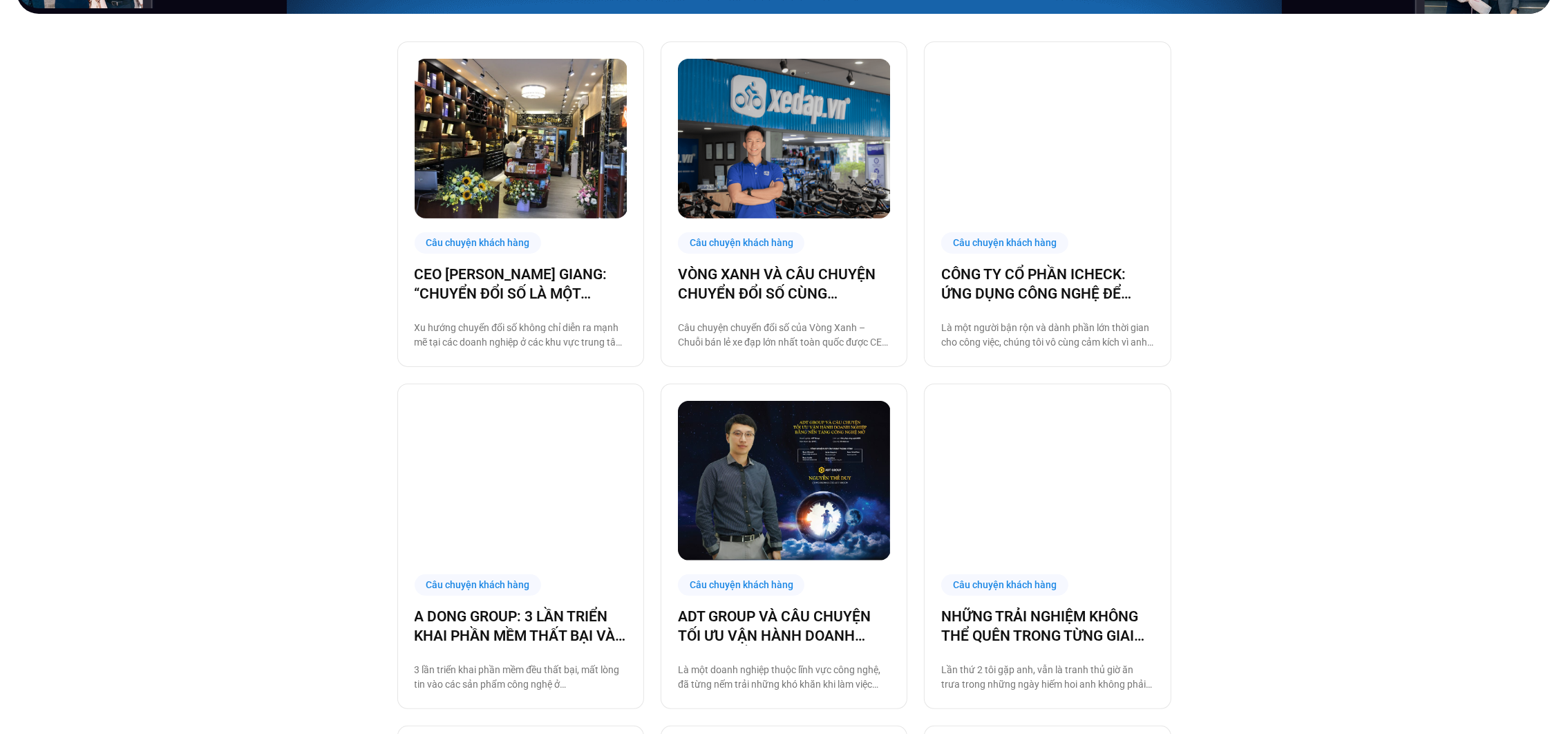
scroll to position [509, 0]
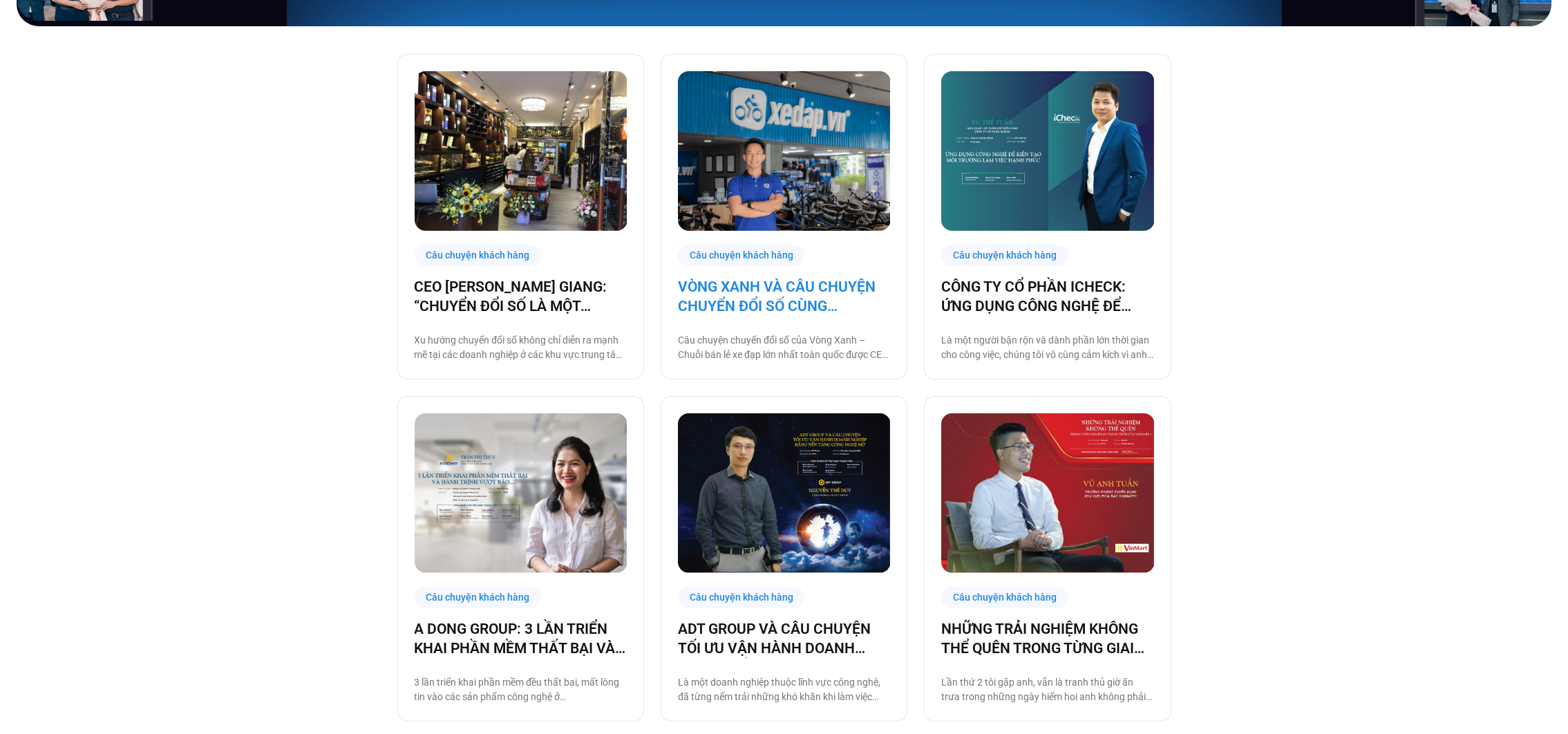
click at [724, 279] on link "VÒNG XANH VÀ CÂU CHUYỆN CHUYỂN ĐỔI SỐ CÙNG BASE.VN" at bounding box center [784, 297] width 212 height 39
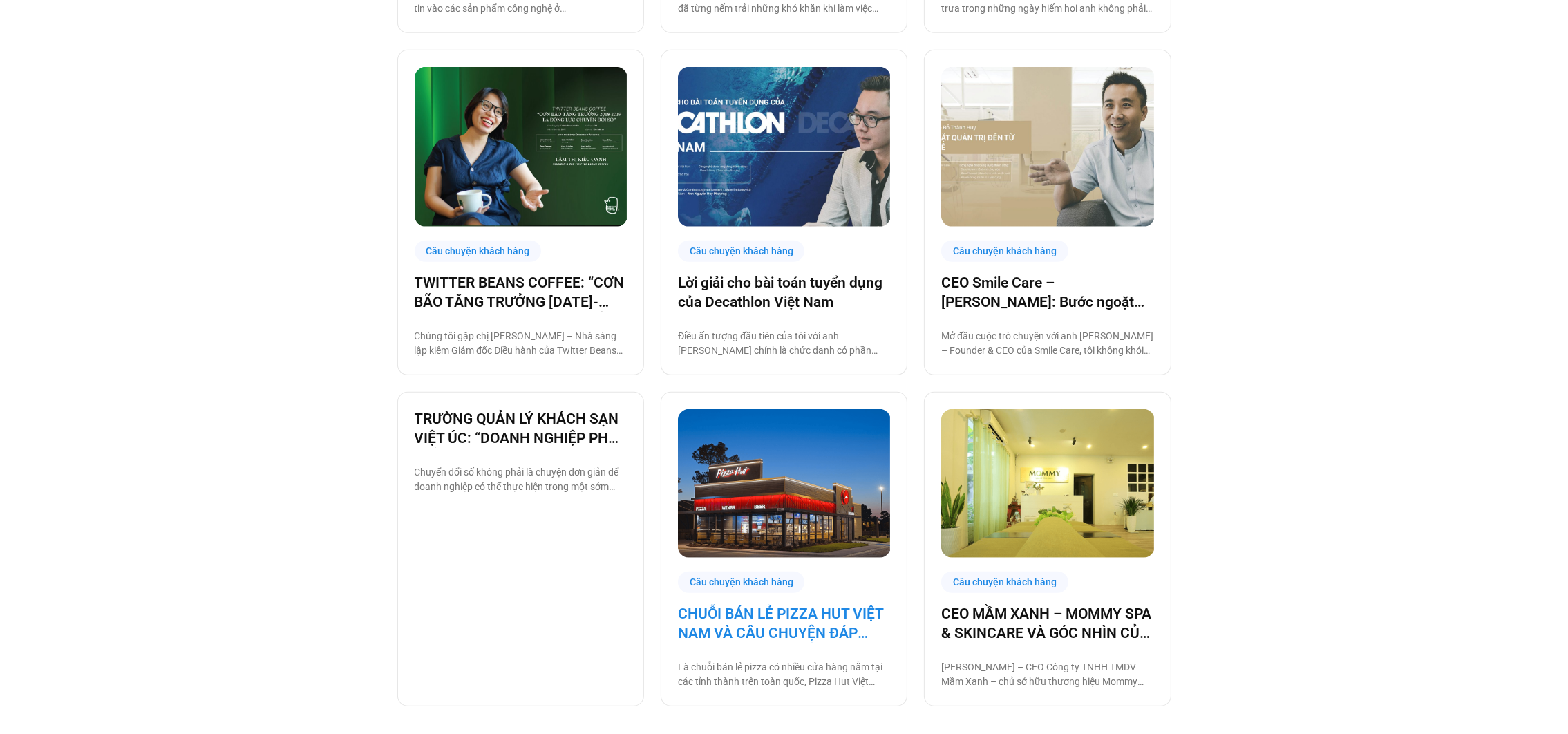
scroll to position [1702, 0]
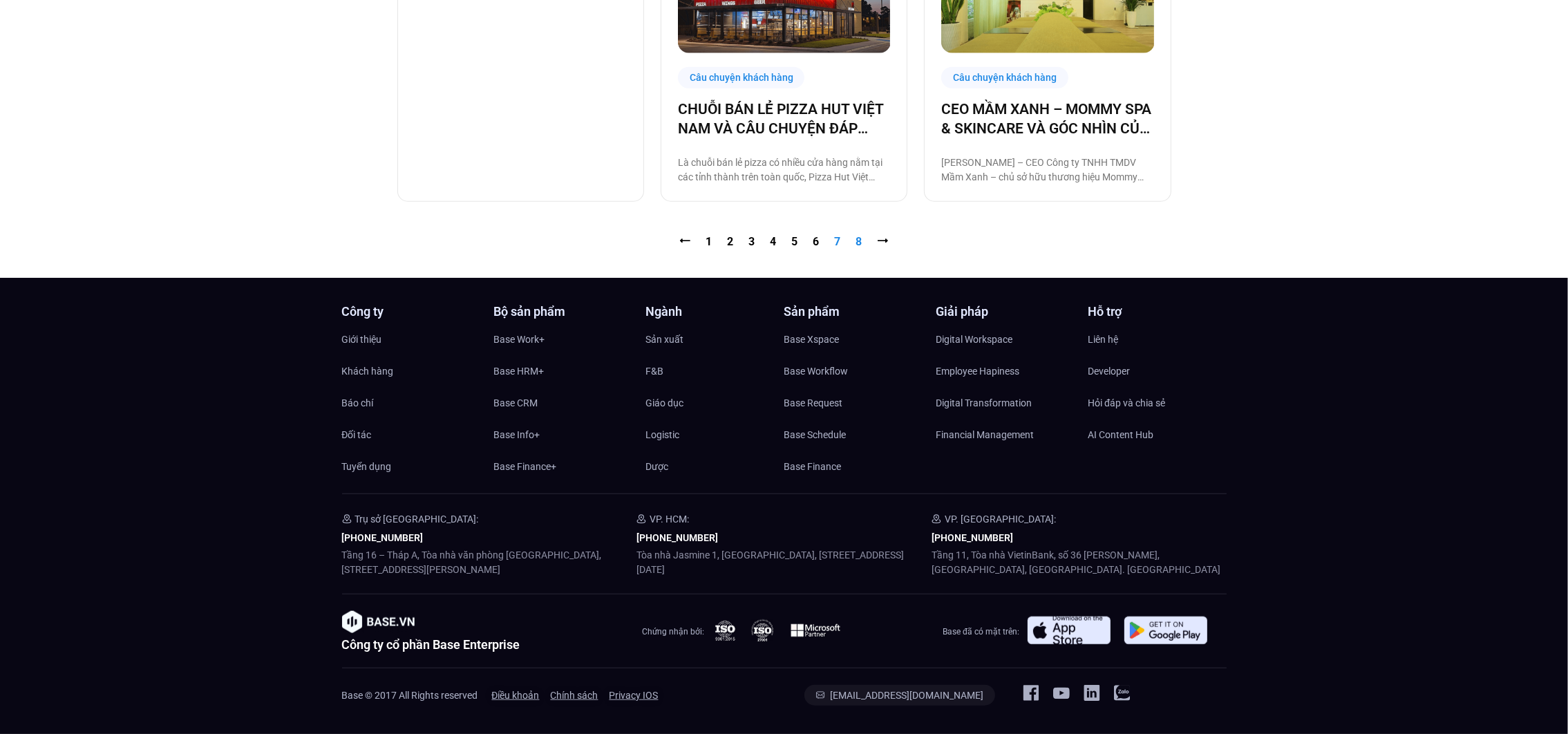
click at [857, 245] on link "Trang 8" at bounding box center [859, 242] width 6 height 13
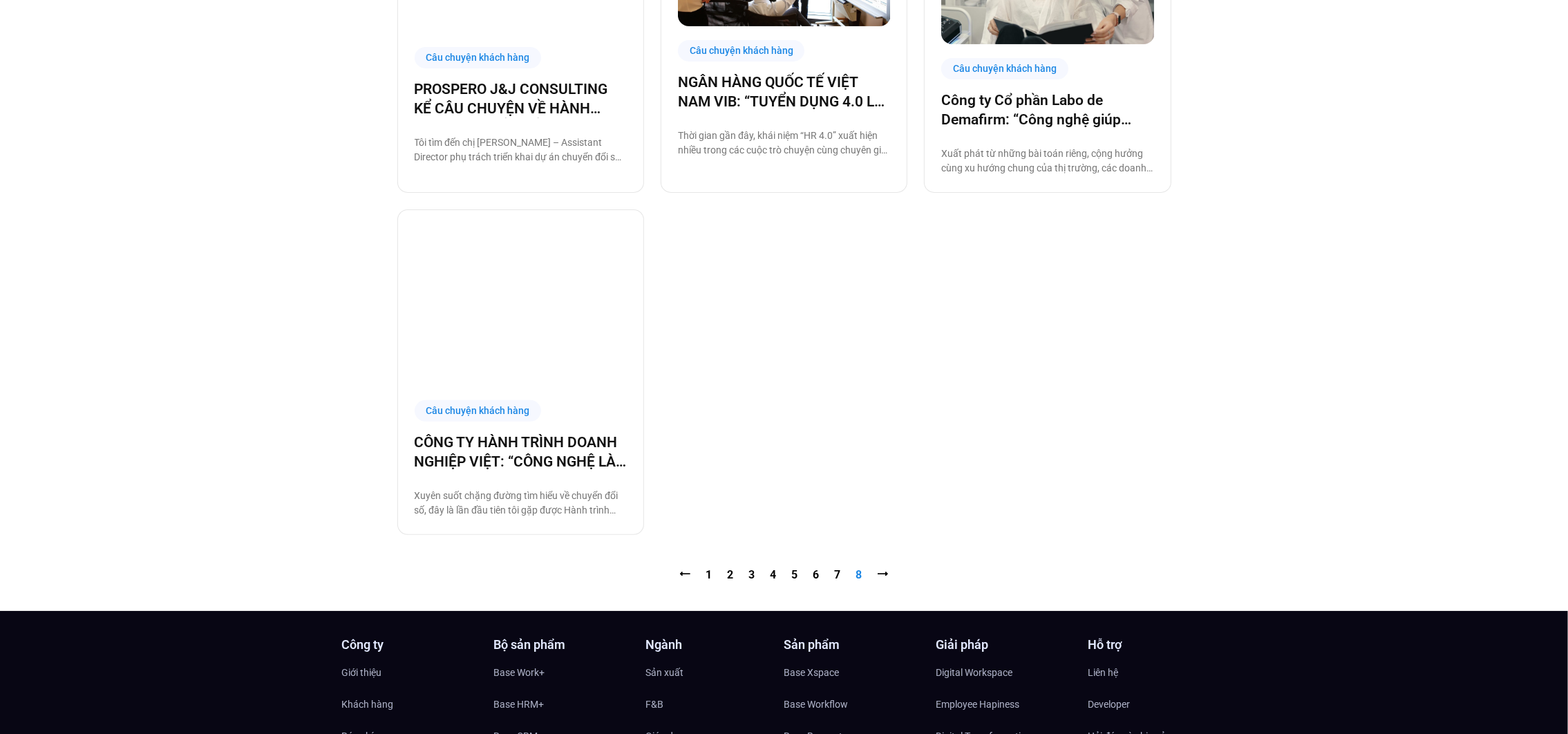
scroll to position [695, 0]
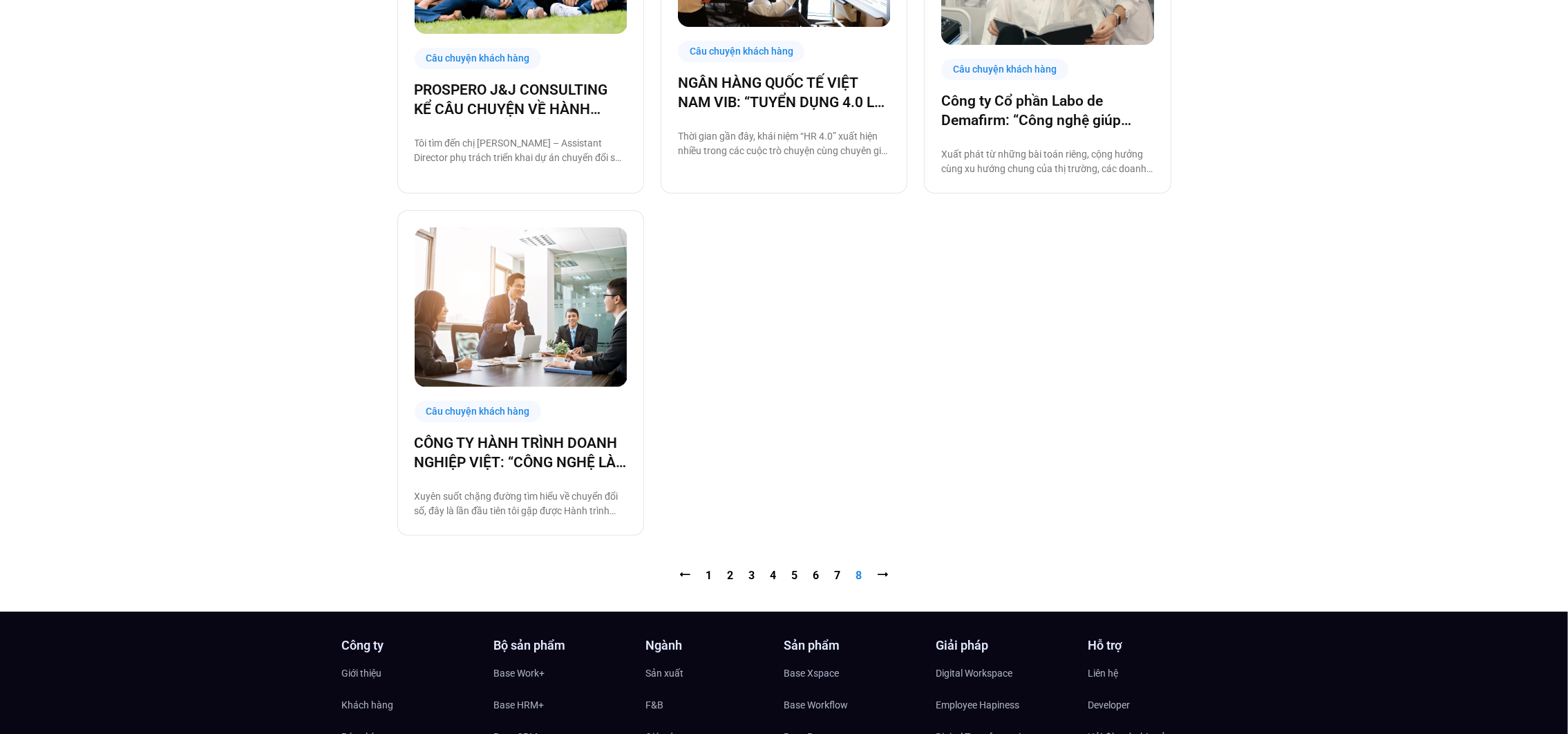
click at [889, 578] on nav "⭠ Trang 1 Trang 2 Trang 3 Trang 4 Trang 5 Trang 6 Trang 7 Trang 8 ⭢" at bounding box center [784, 575] width 774 height 16
click at [883, 575] on span "⭢" at bounding box center [883, 575] width 11 height 13
click at [791, 575] on nav "⭠ Trang 1 Trang 2 Trang 3 Trang 4 Trang 5 Trang 6 Trang 7 Trang 8 ⭢" at bounding box center [784, 575] width 774 height 16
click at [815, 577] on link "Trang 6" at bounding box center [816, 575] width 6 height 13
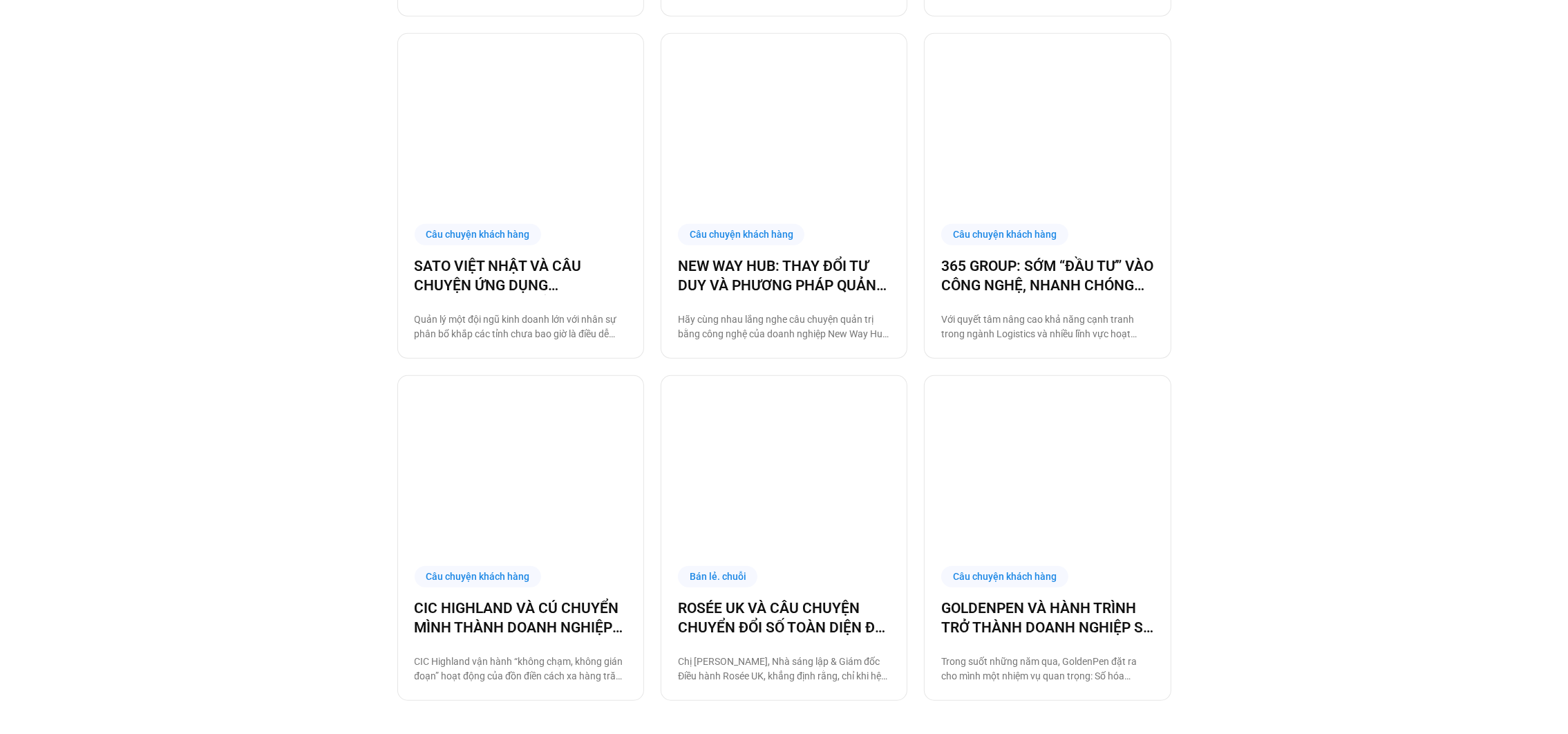
scroll to position [1215, 0]
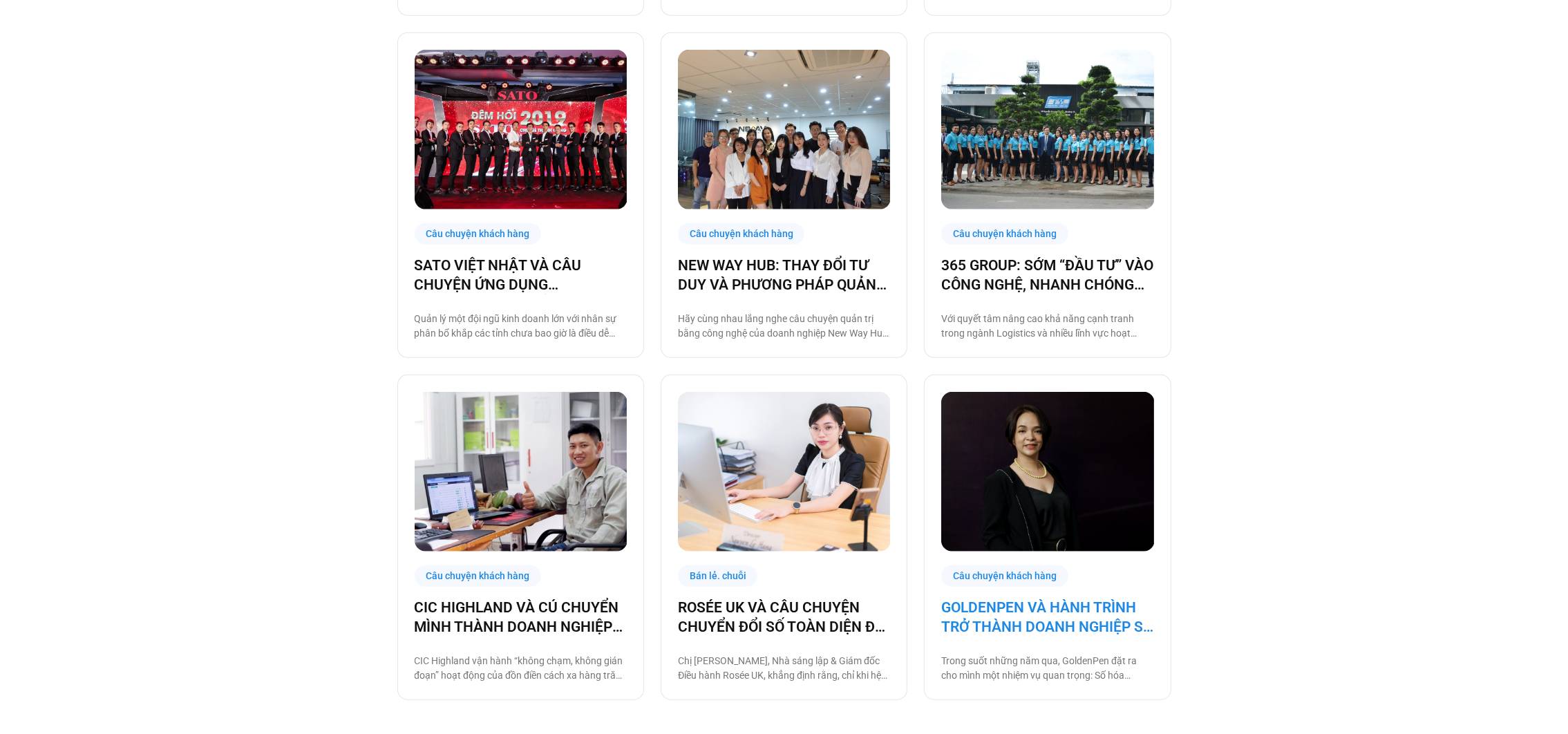
click at [1014, 621] on link "GOLDENPEN VÀ HÀNH TRÌNH TRỞ THÀNH DOANH NGHIỆP SỐ CÙNG BASE.VN" at bounding box center [1047, 617] width 212 height 39
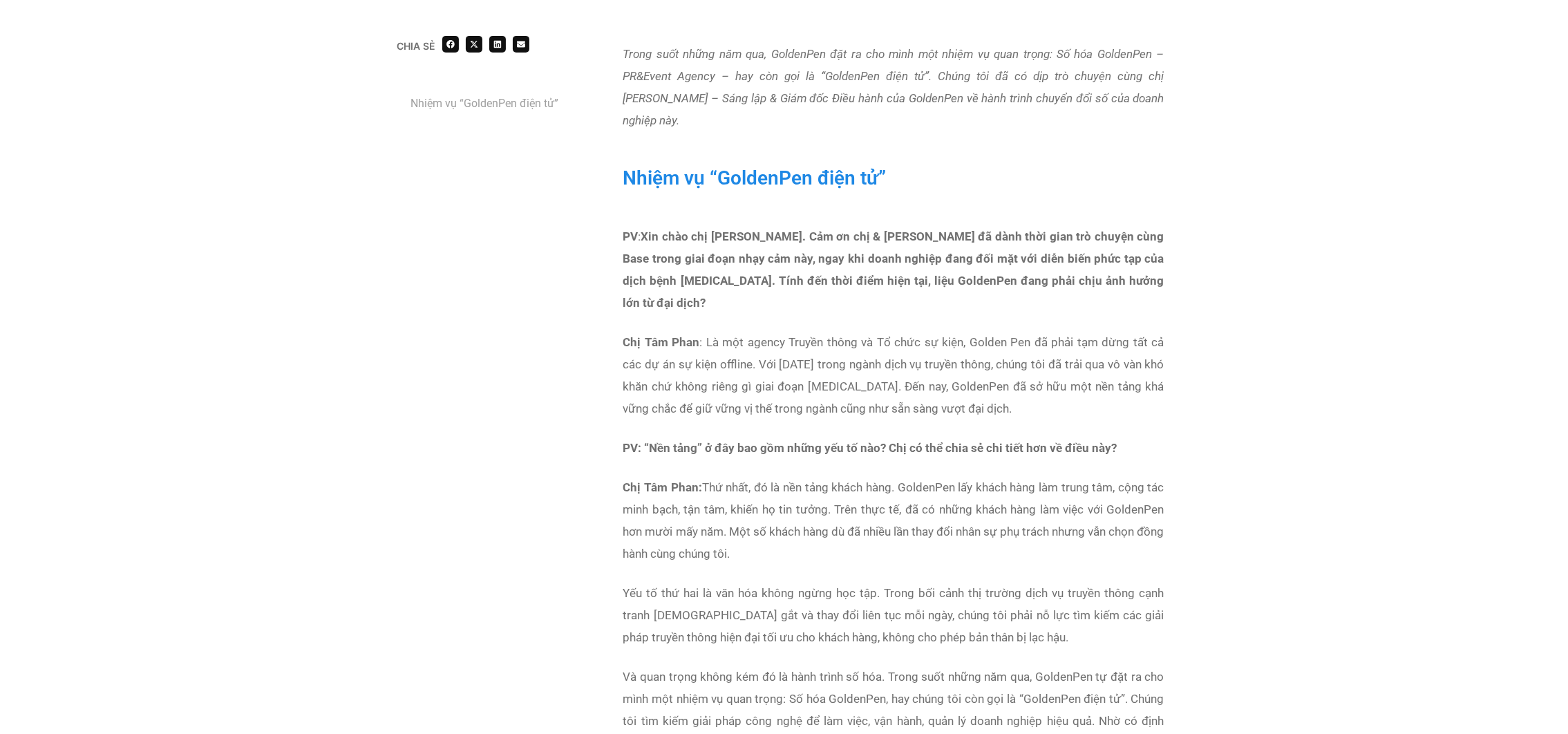
scroll to position [838, 0]
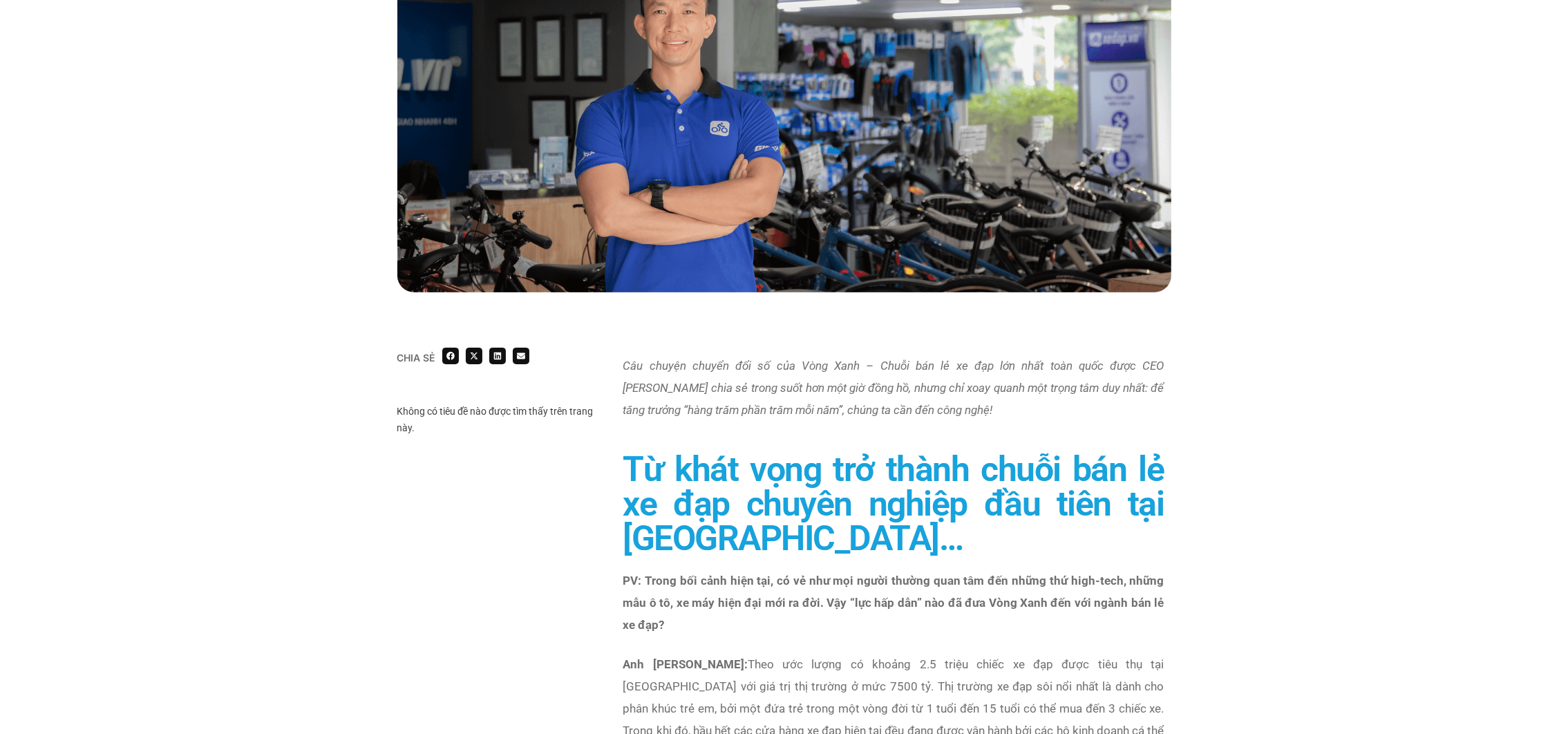
scroll to position [855, 0]
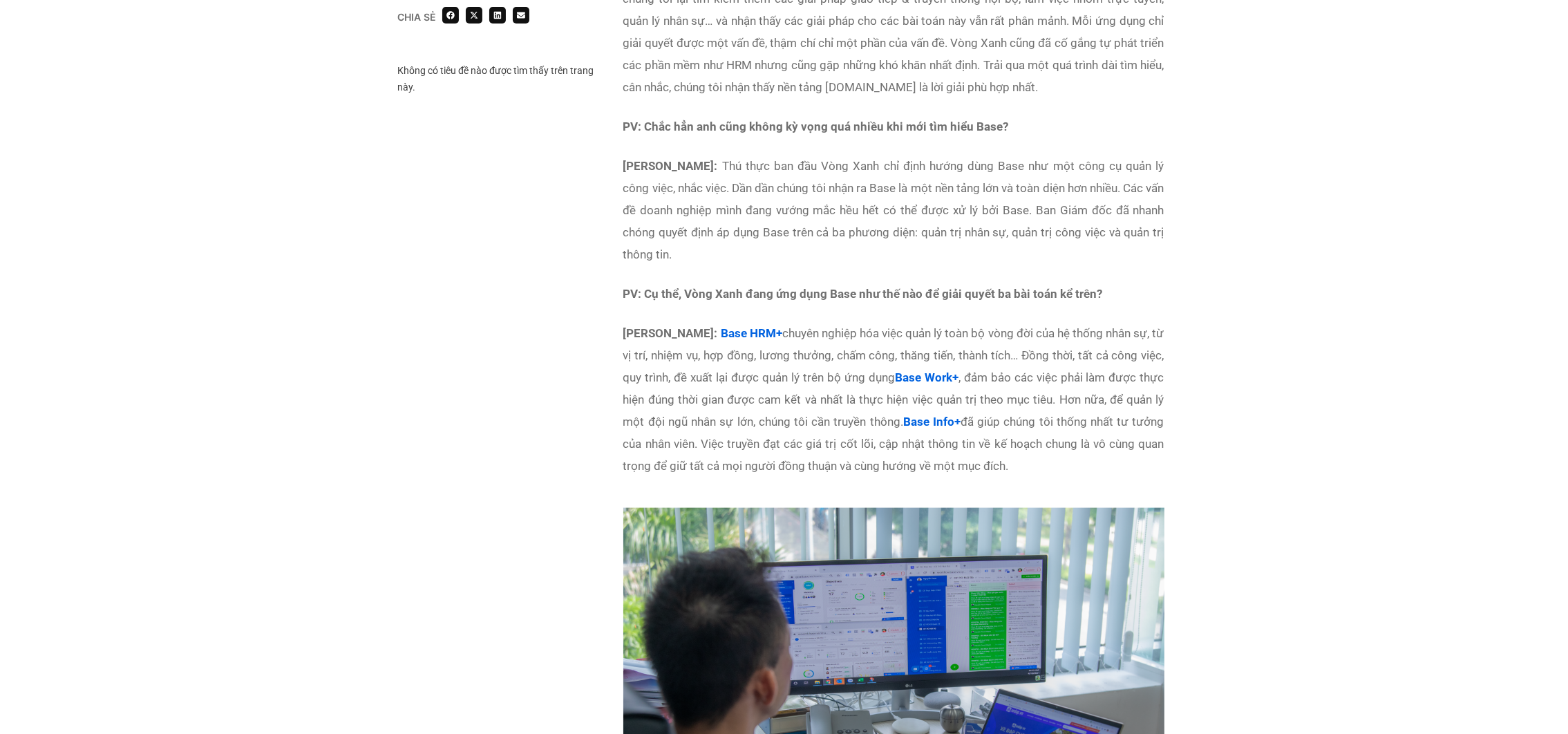
scroll to position [2645, 0]
